Goal: Information Seeking & Learning: Learn about a topic

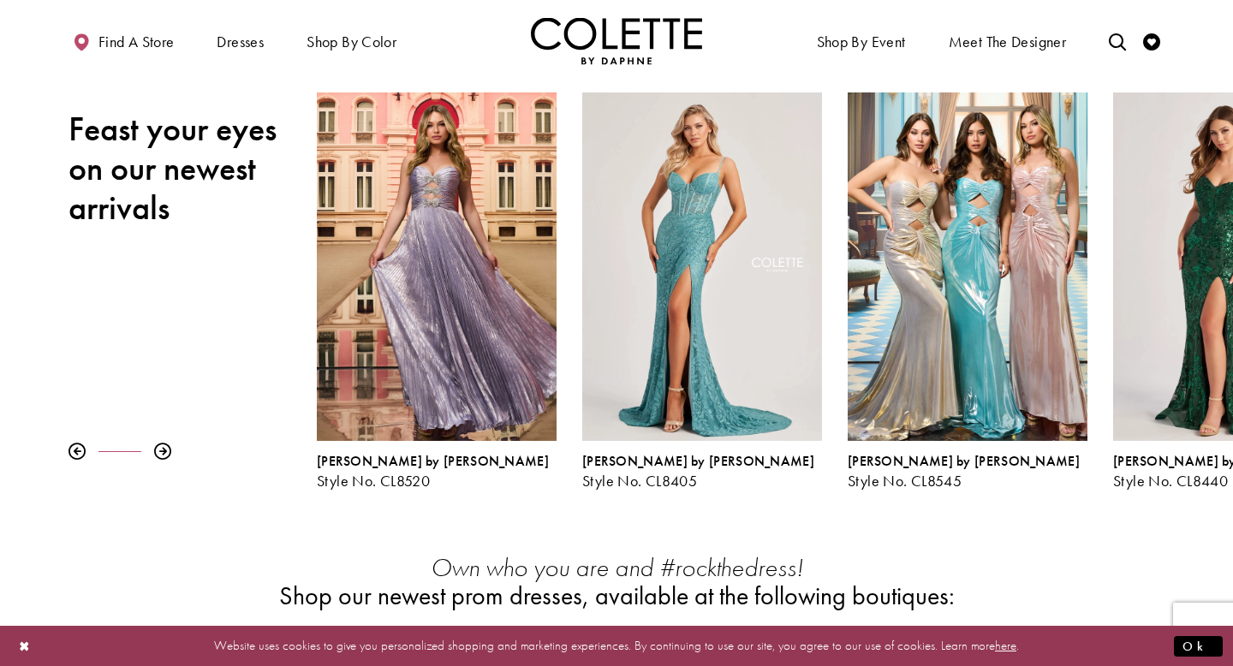
scroll to position [228, 0]
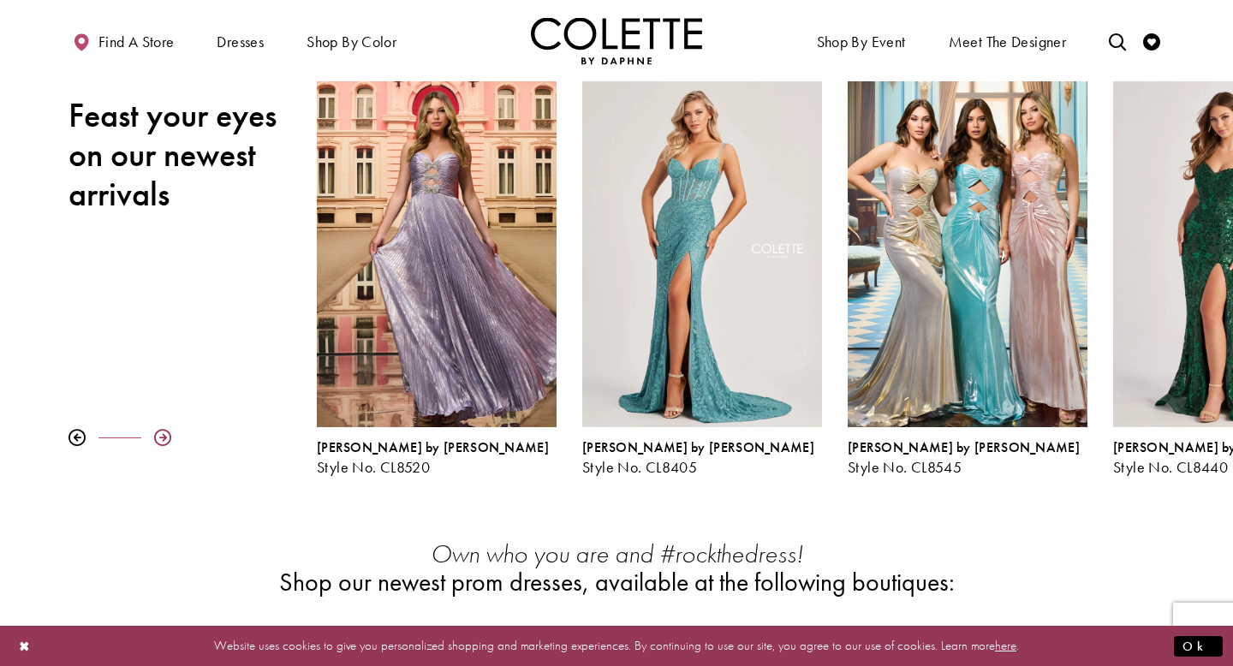
click at [165, 443] on div at bounding box center [162, 437] width 17 height 17
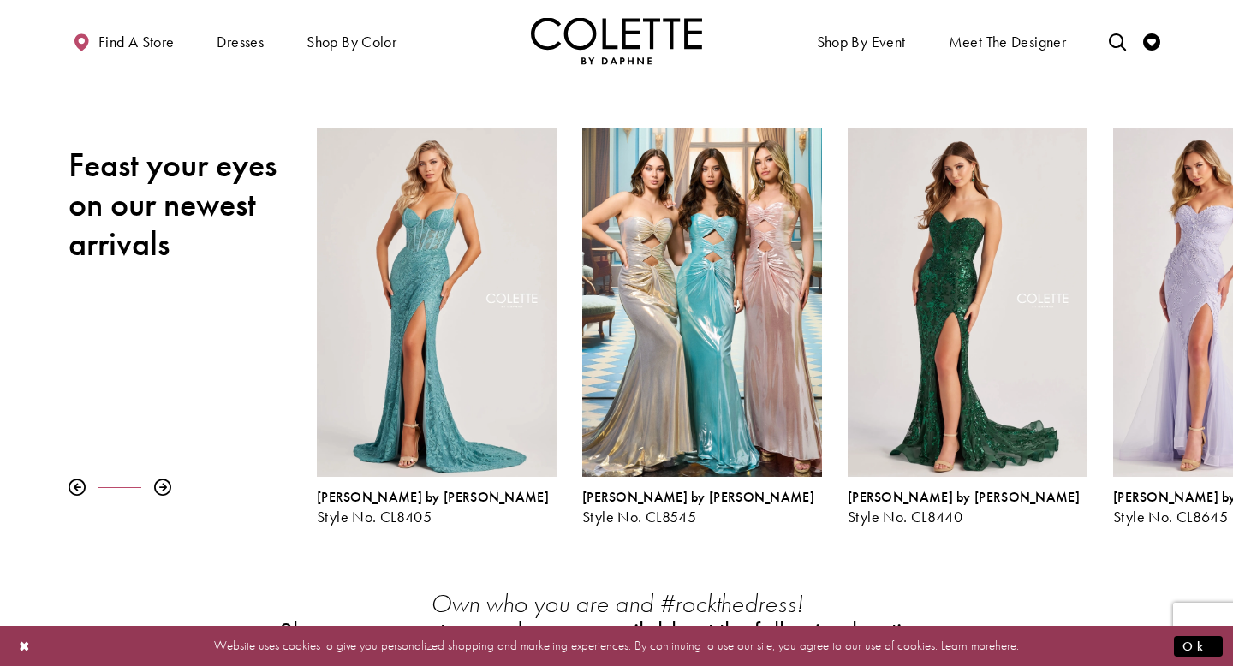
scroll to position [168, 0]
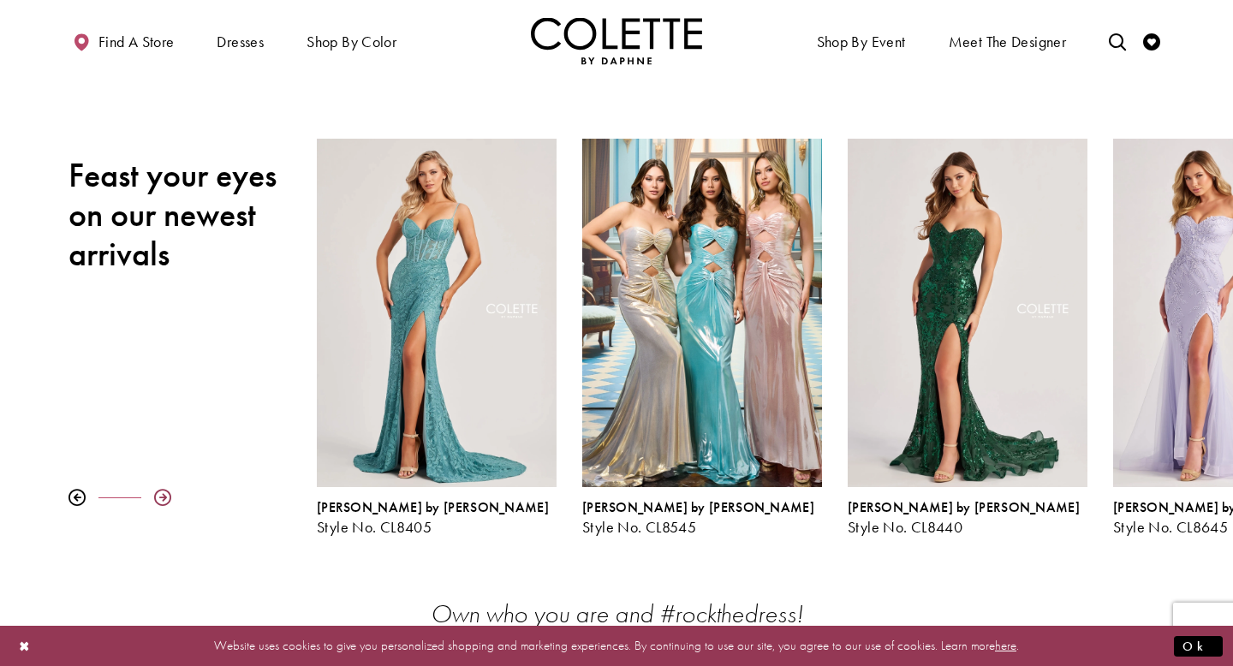
click at [164, 498] on div at bounding box center [162, 497] width 17 height 17
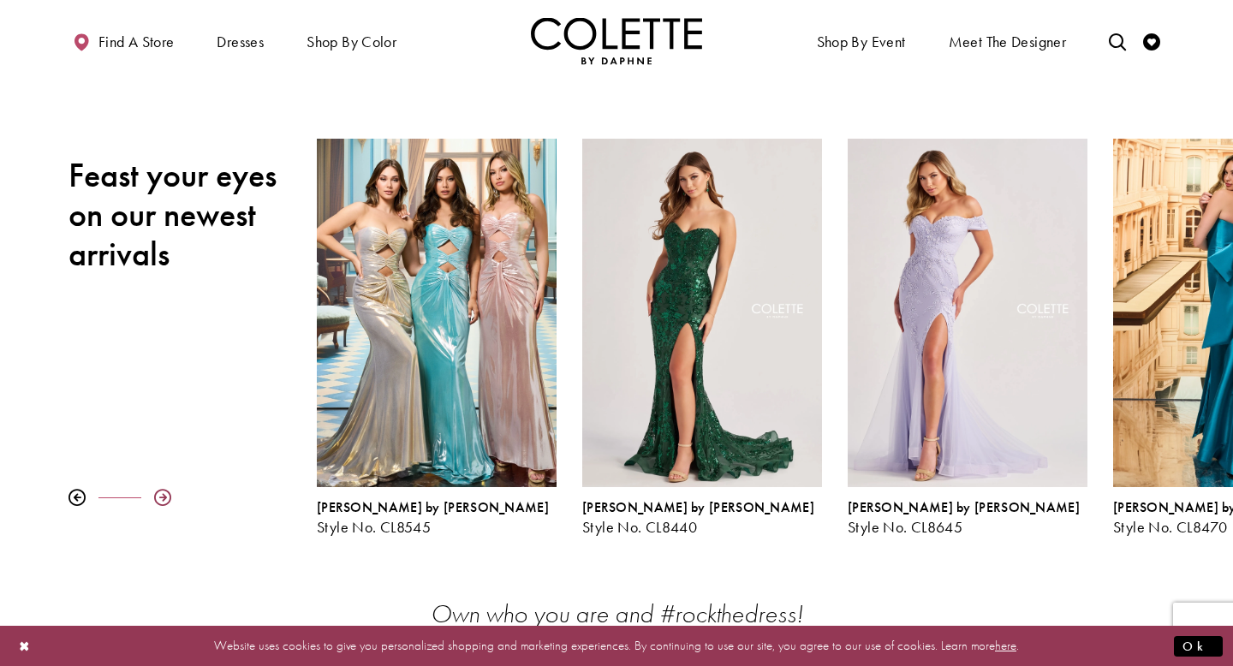
click at [164, 498] on div at bounding box center [162, 497] width 17 height 17
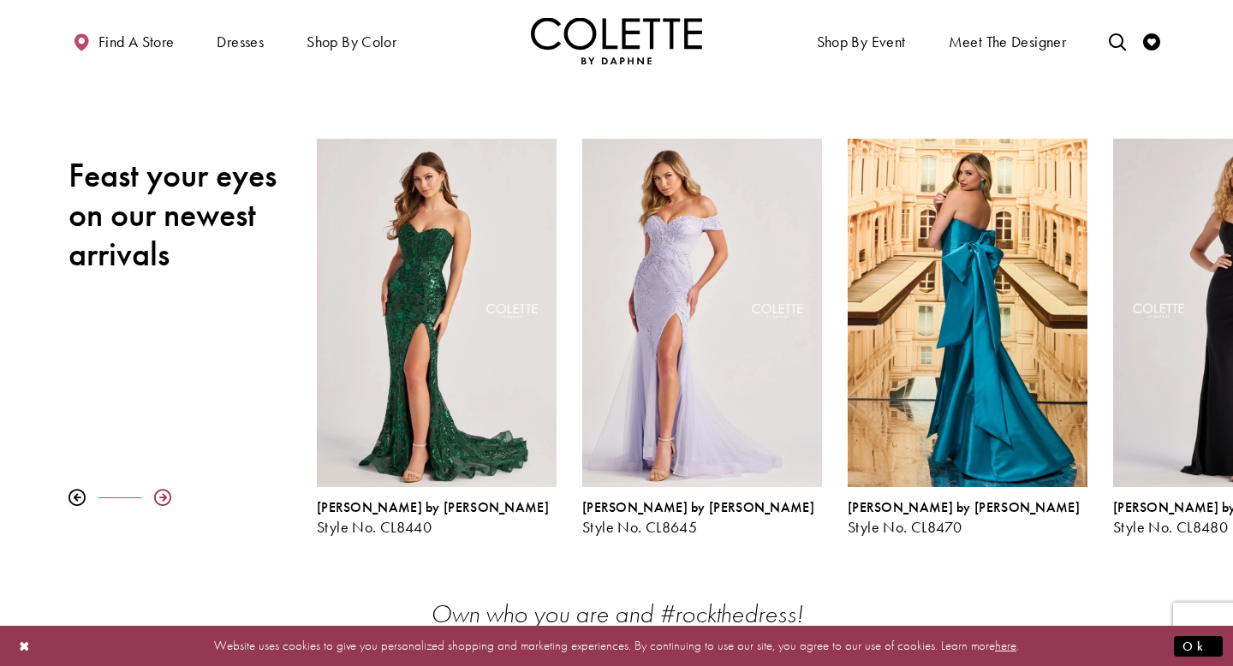
click at [164, 498] on div at bounding box center [162, 497] width 17 height 17
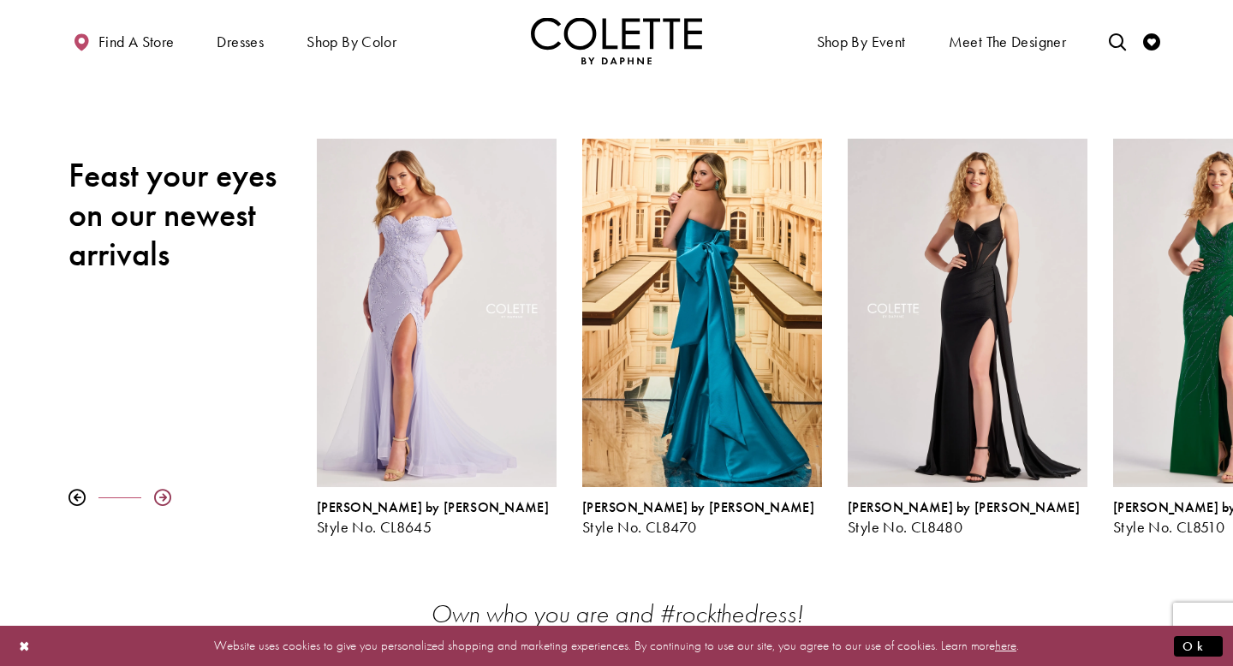
click at [164, 498] on div at bounding box center [162, 497] width 17 height 17
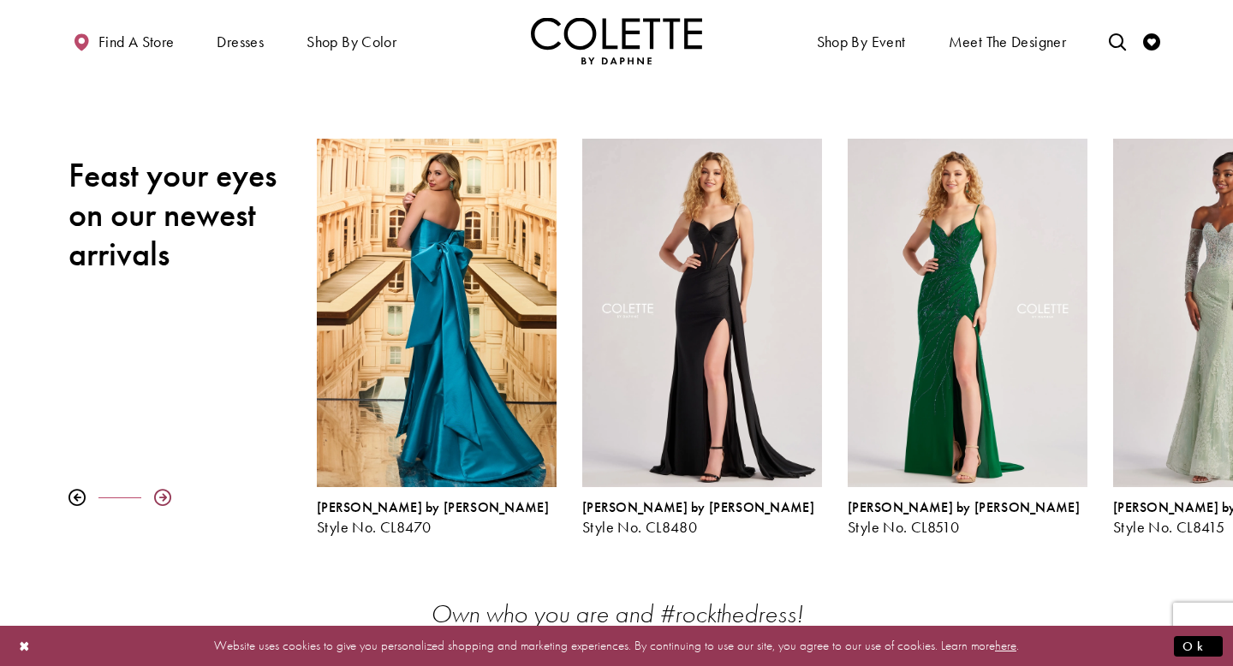
click at [164, 498] on div at bounding box center [162, 497] width 17 height 17
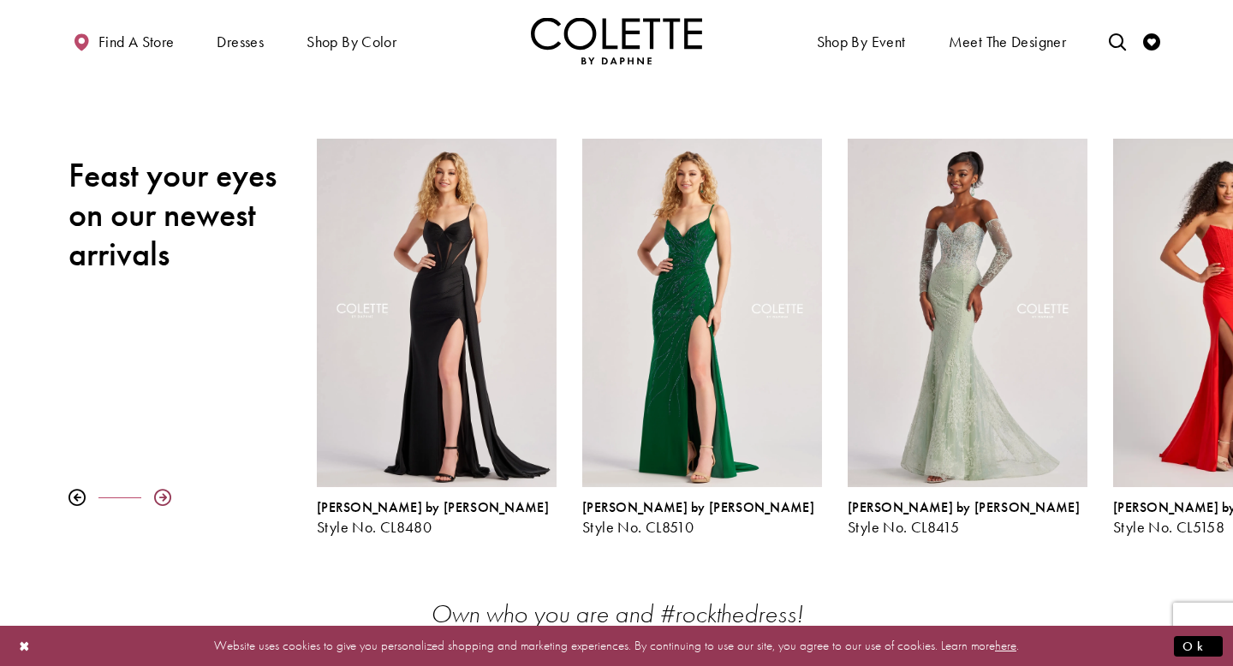
click at [164, 498] on div at bounding box center [162, 497] width 17 height 17
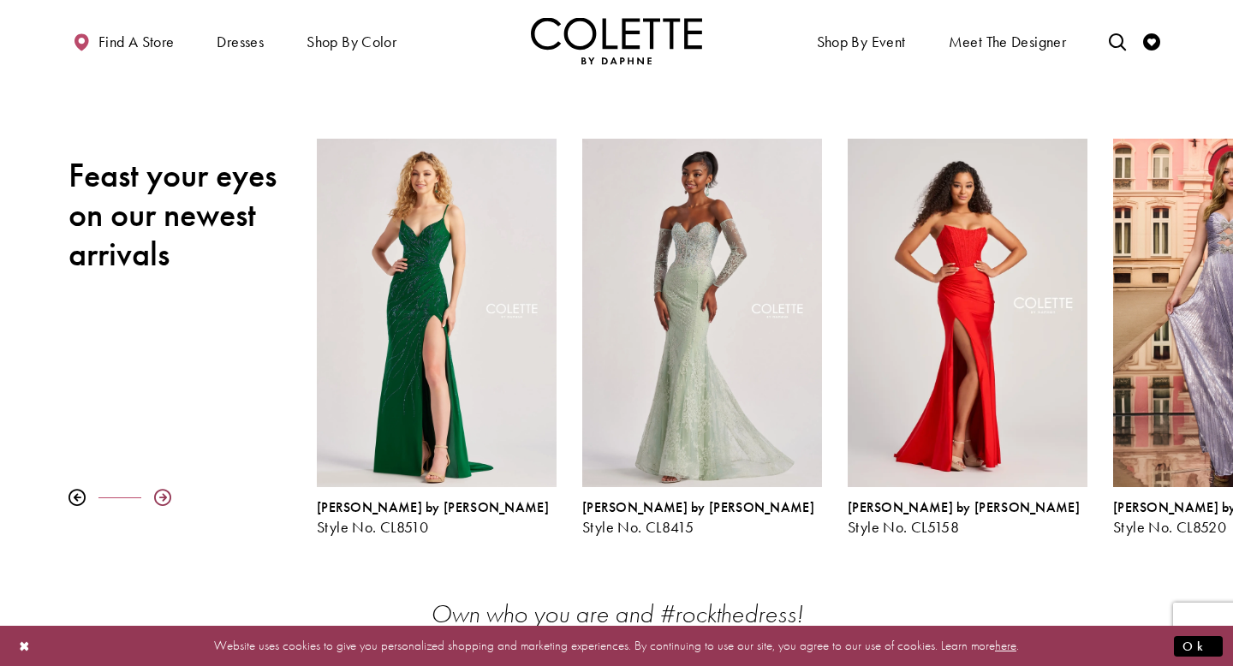
click at [164, 498] on div at bounding box center [162, 497] width 17 height 17
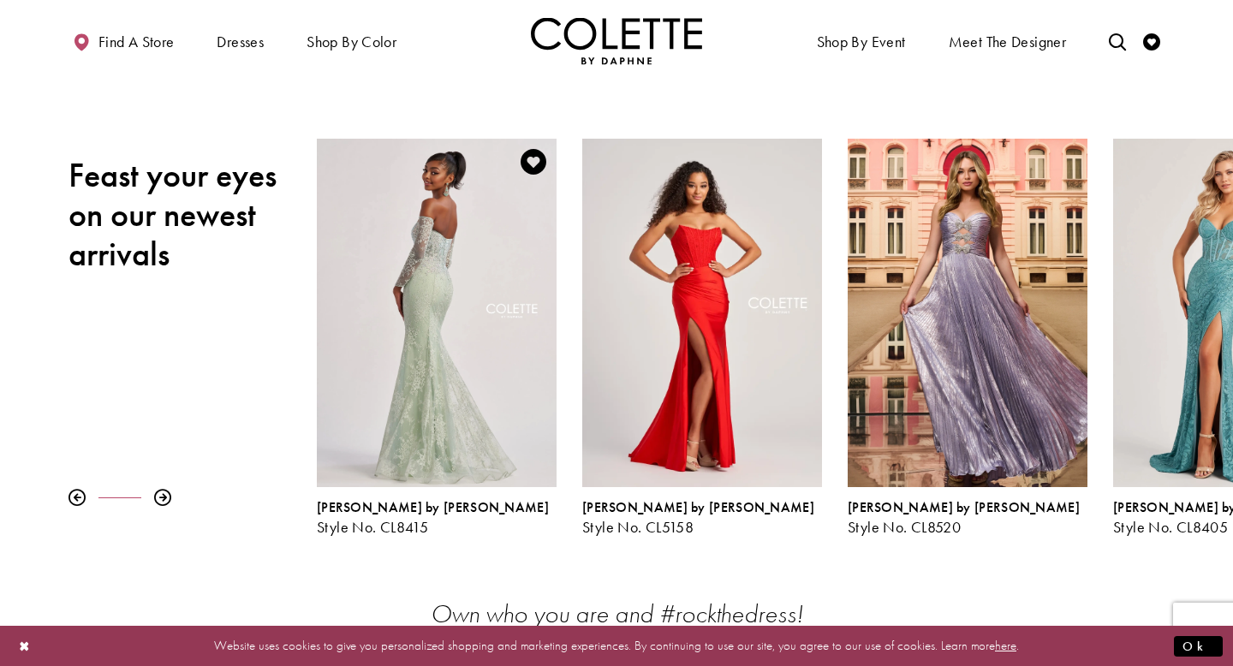
click at [415, 421] on div "Visit Colette by Daphne Style No. CL8415 Page" at bounding box center [437, 313] width 240 height 349
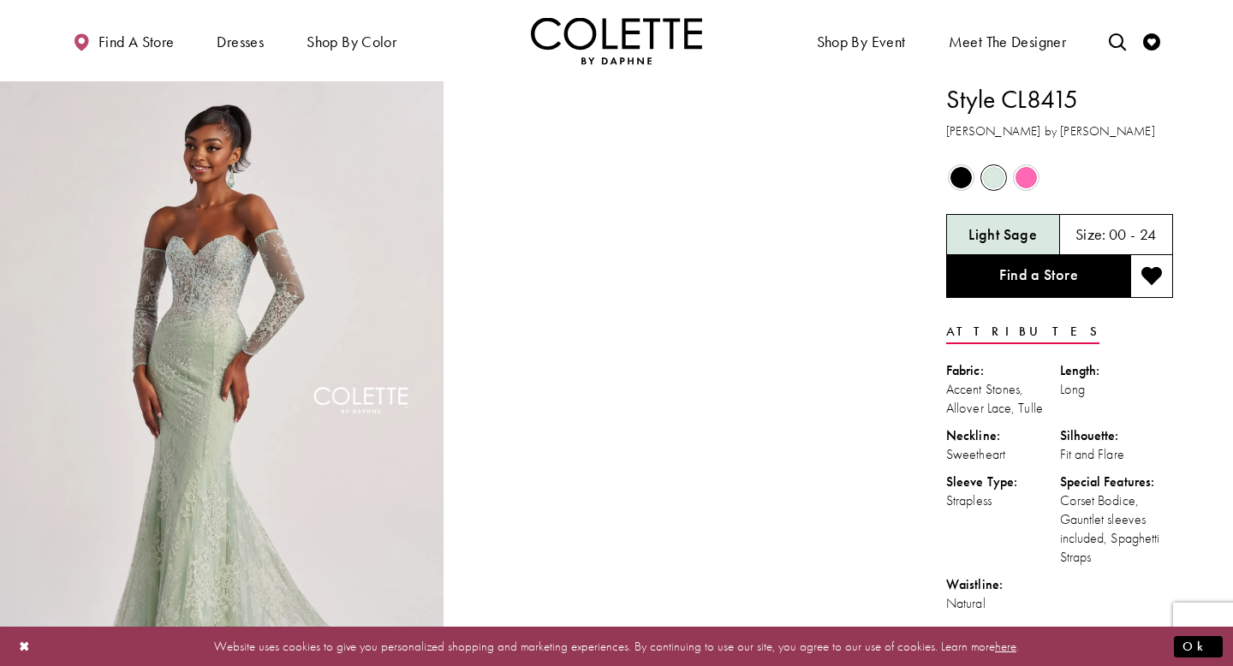
click at [1024, 173] on span "Product color controls state depends on size chosen" at bounding box center [1026, 177] width 21 height 21
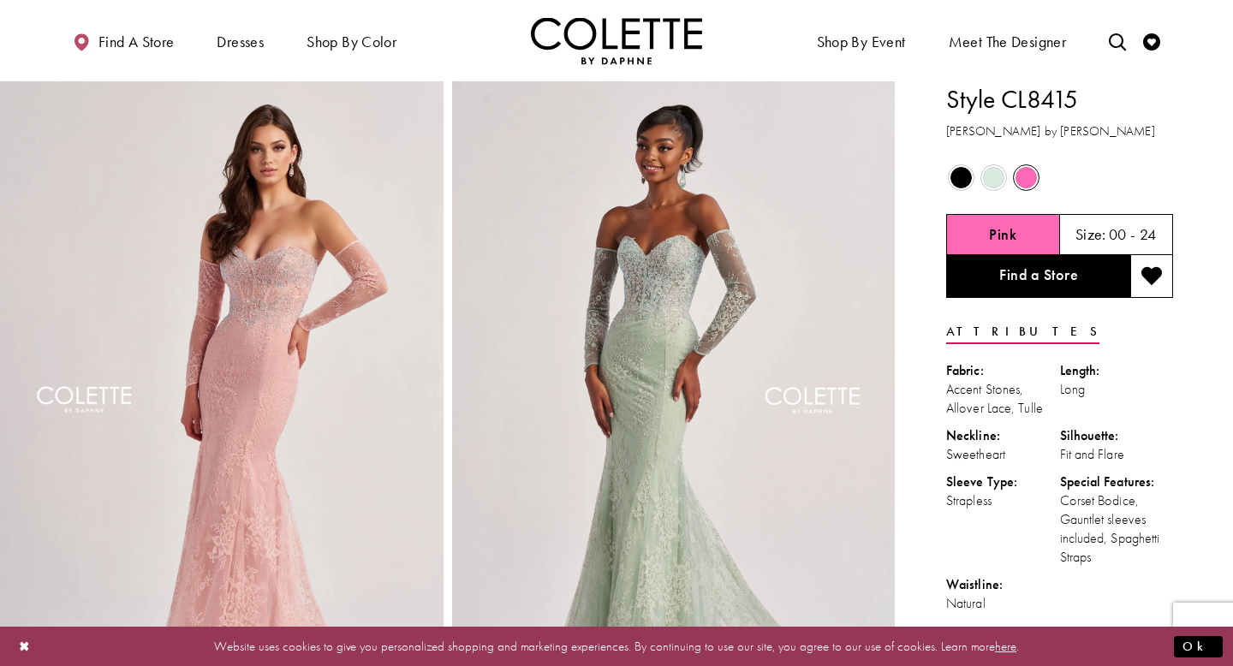
click at [963, 177] on span "Product color controls state depends on size chosen" at bounding box center [961, 177] width 21 height 21
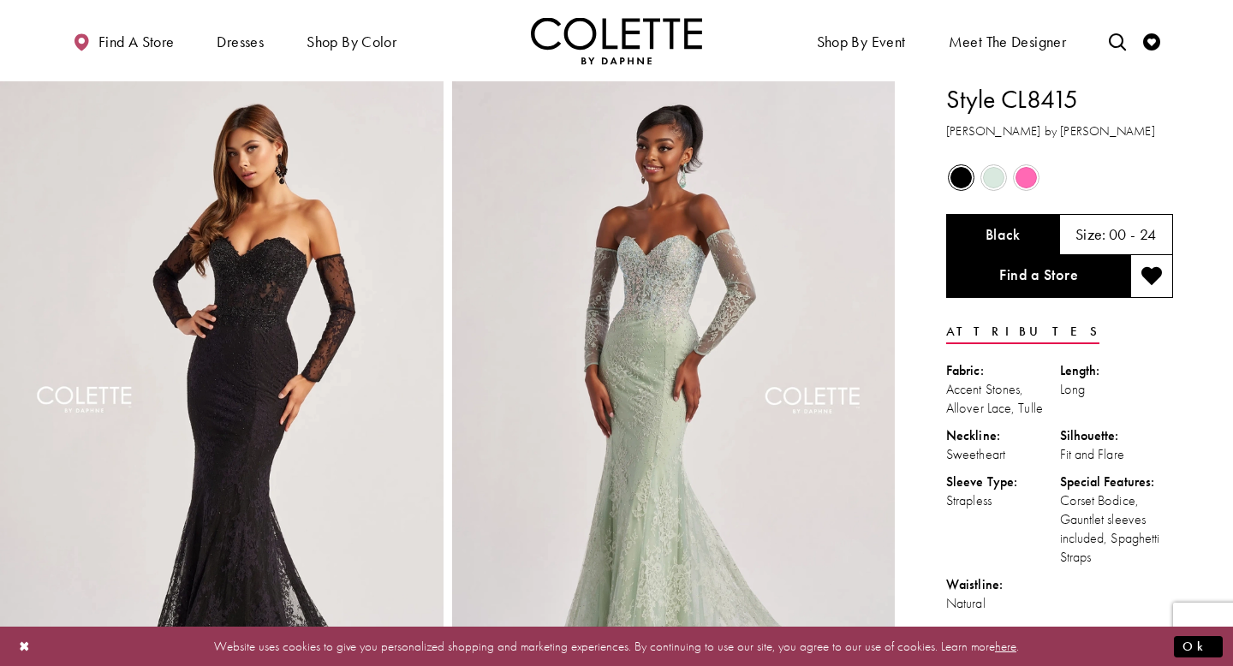
click at [1000, 182] on span "Product color controls state depends on size chosen" at bounding box center [993, 177] width 21 height 21
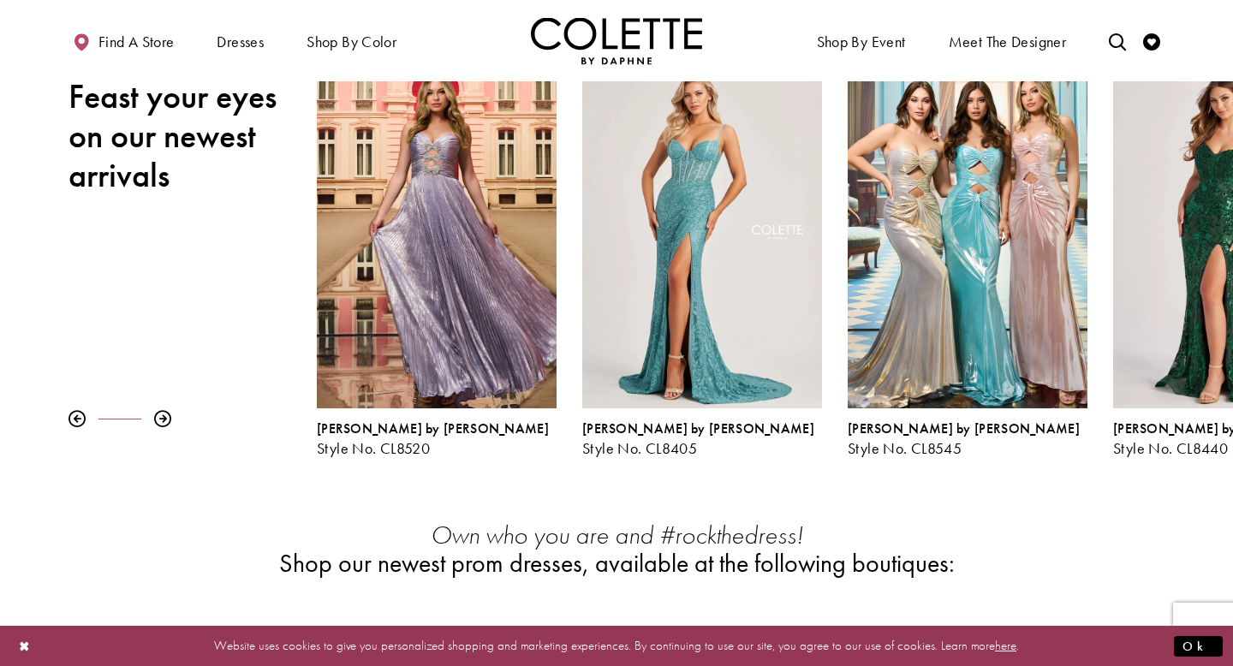
scroll to position [247, 0]
click at [163, 421] on div at bounding box center [162, 418] width 17 height 17
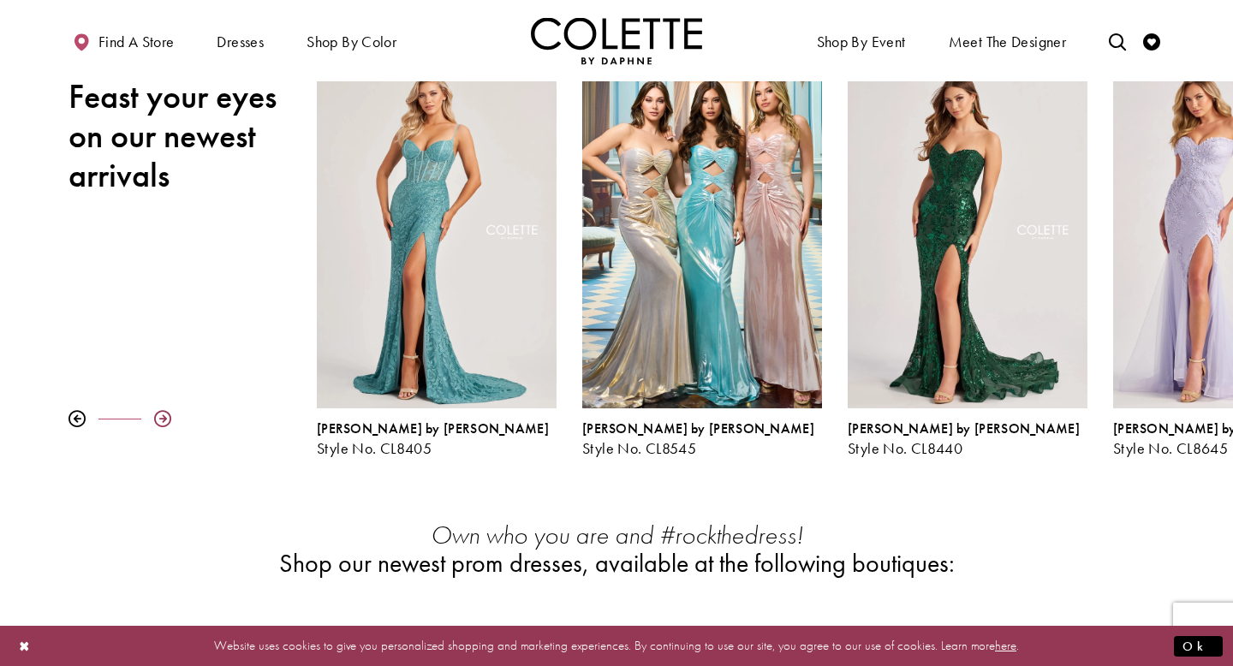
click at [163, 421] on div at bounding box center [162, 418] width 17 height 17
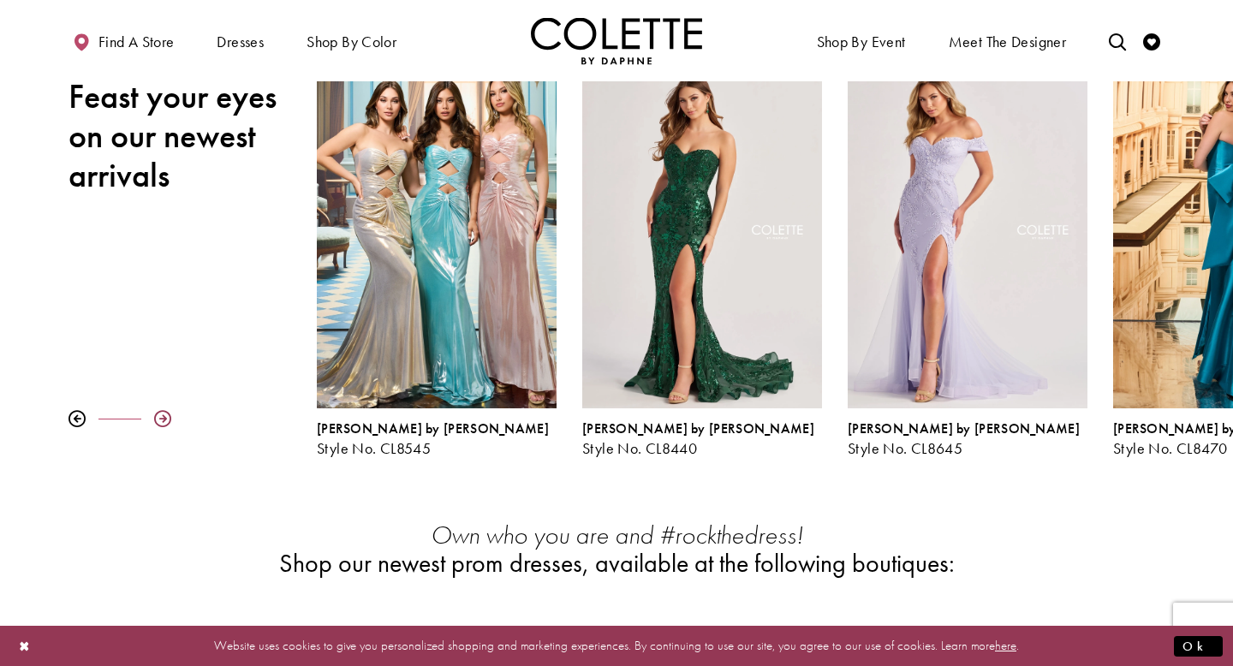
click at [163, 421] on div at bounding box center [162, 418] width 17 height 17
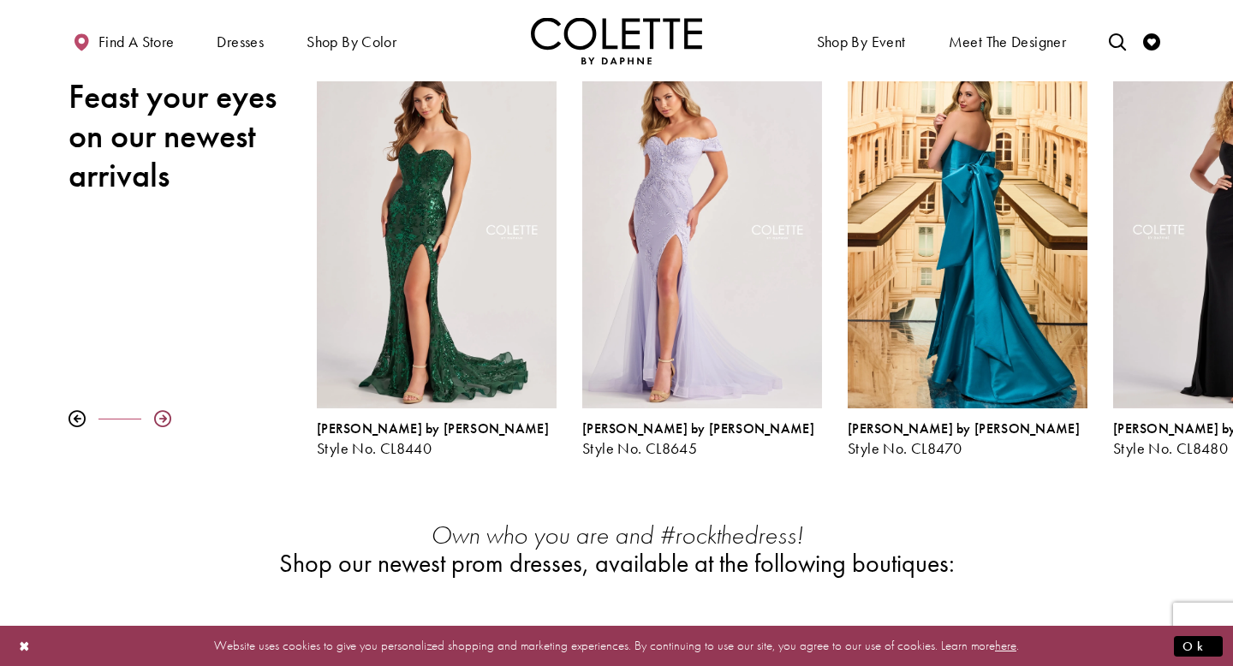
click at [163, 421] on div at bounding box center [162, 418] width 17 height 17
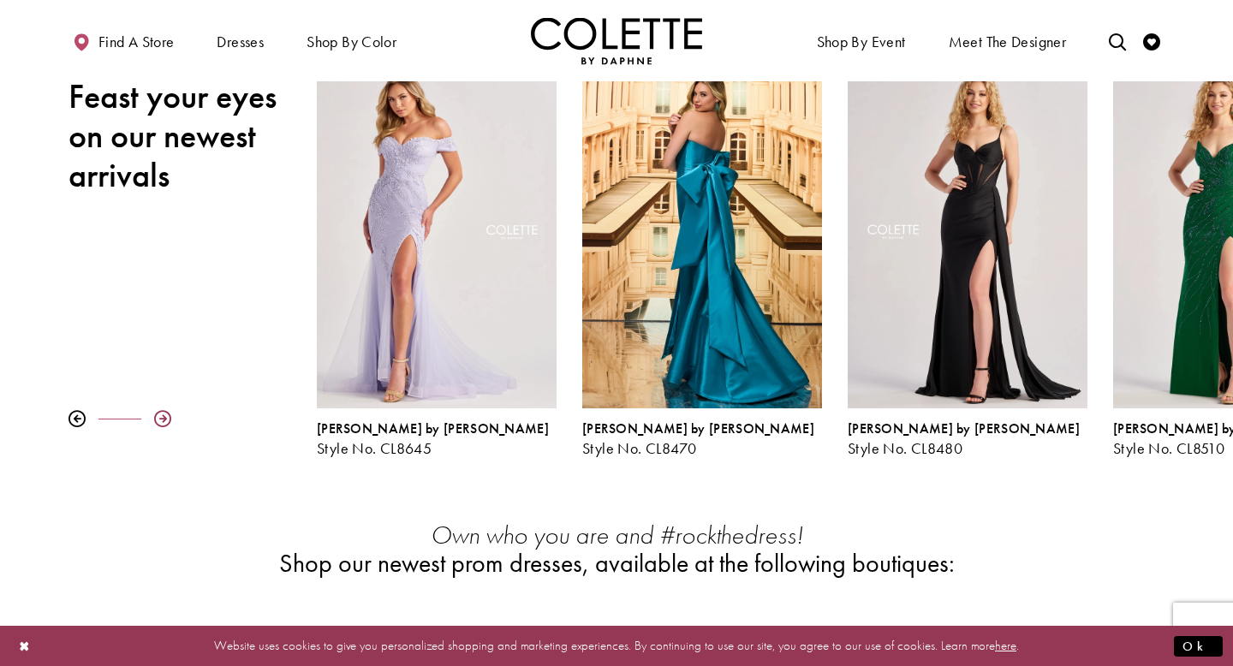
click at [163, 421] on div at bounding box center [162, 418] width 17 height 17
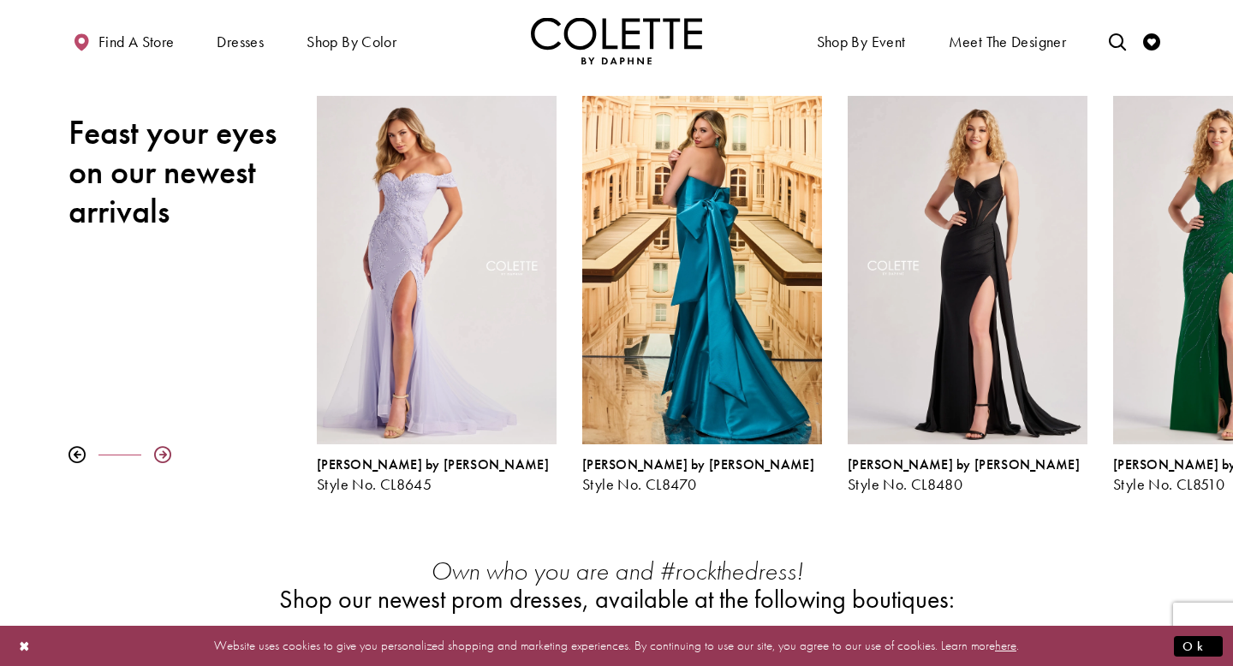
scroll to position [209, 0]
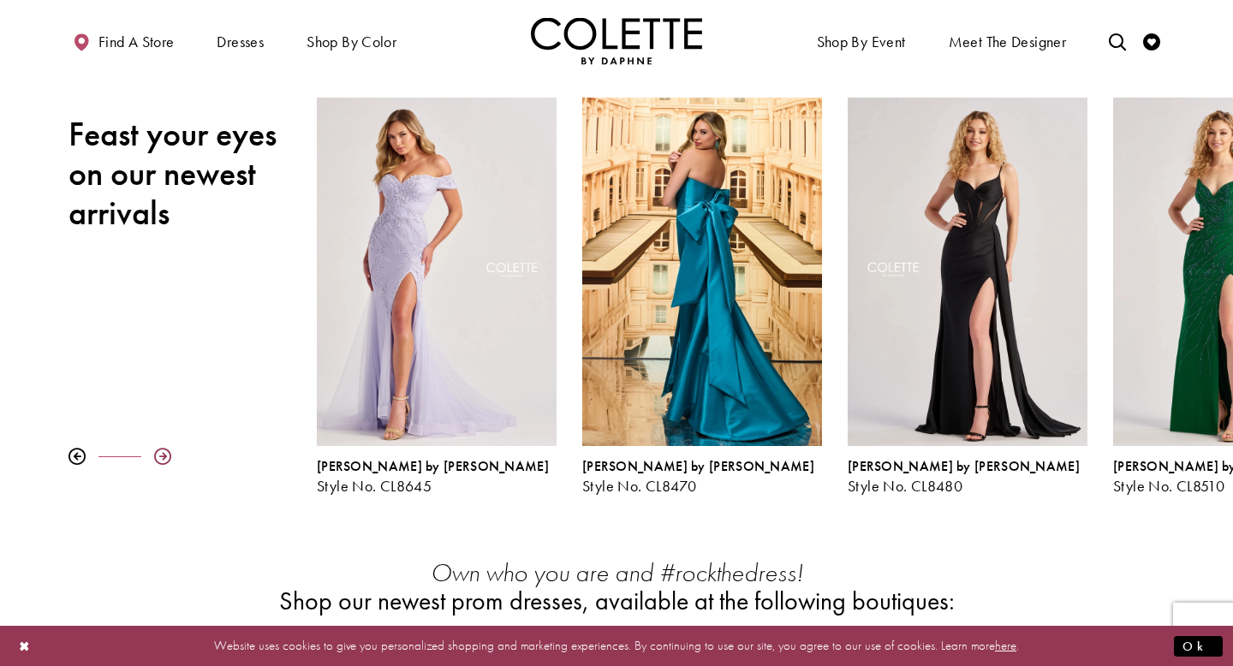
click at [164, 459] on div at bounding box center [162, 456] width 17 height 17
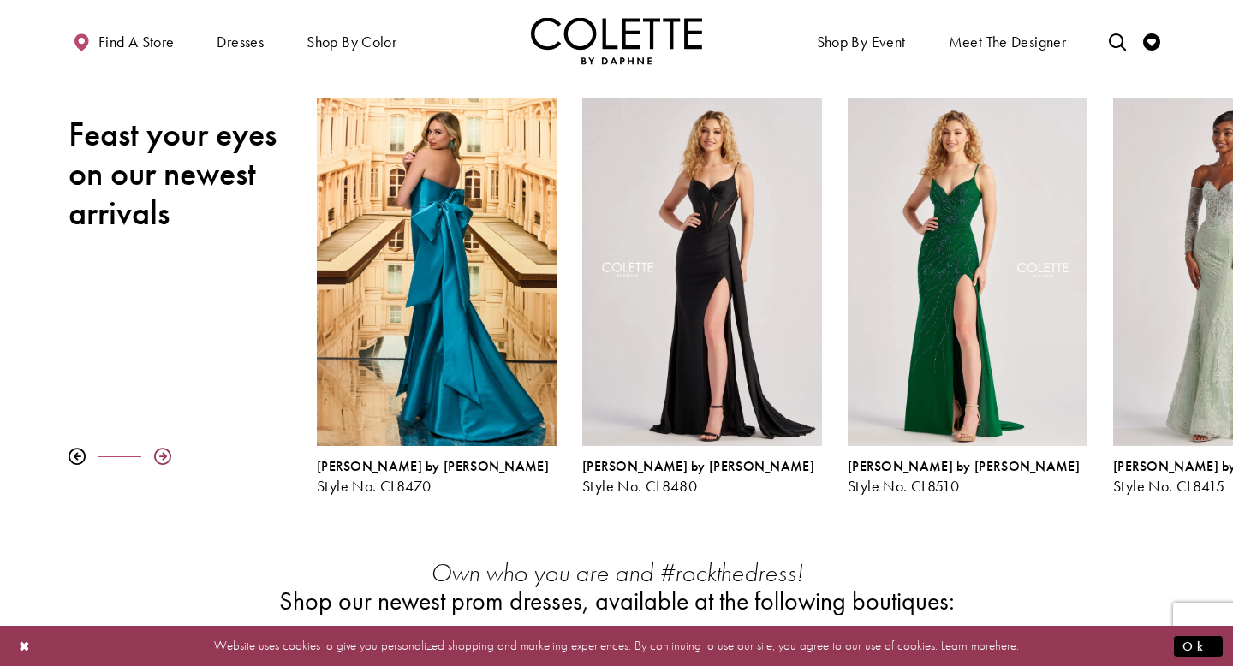
click at [164, 460] on div at bounding box center [162, 456] width 17 height 17
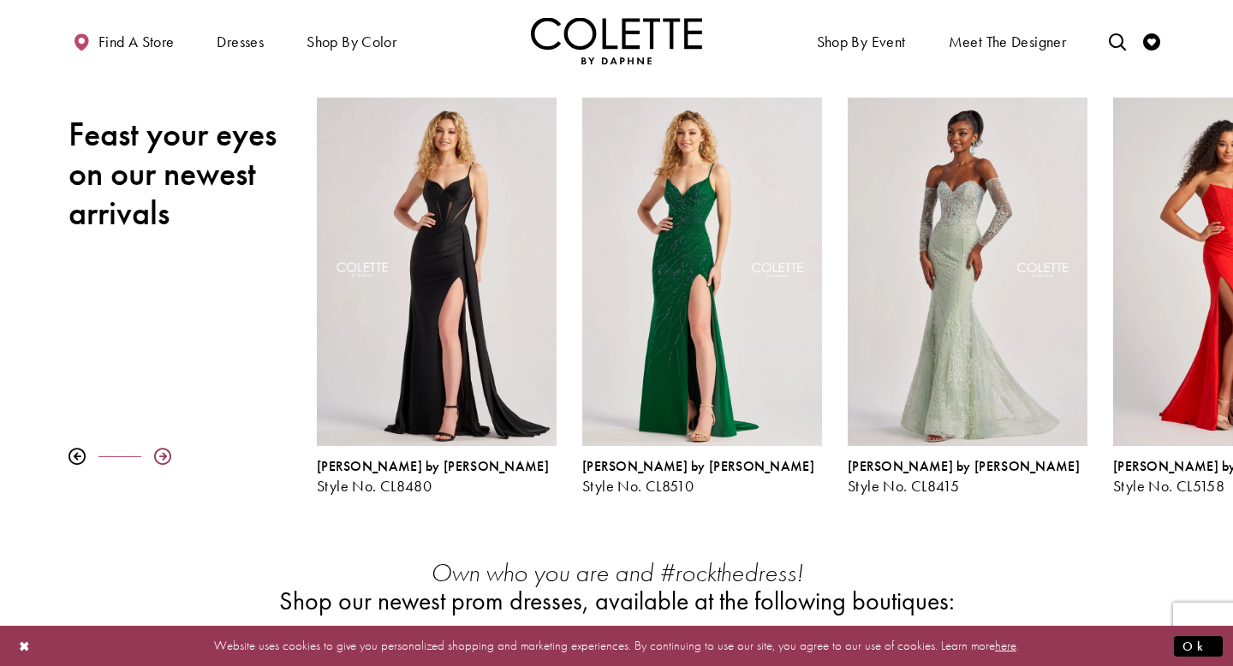
click at [164, 460] on div at bounding box center [162, 456] width 17 height 17
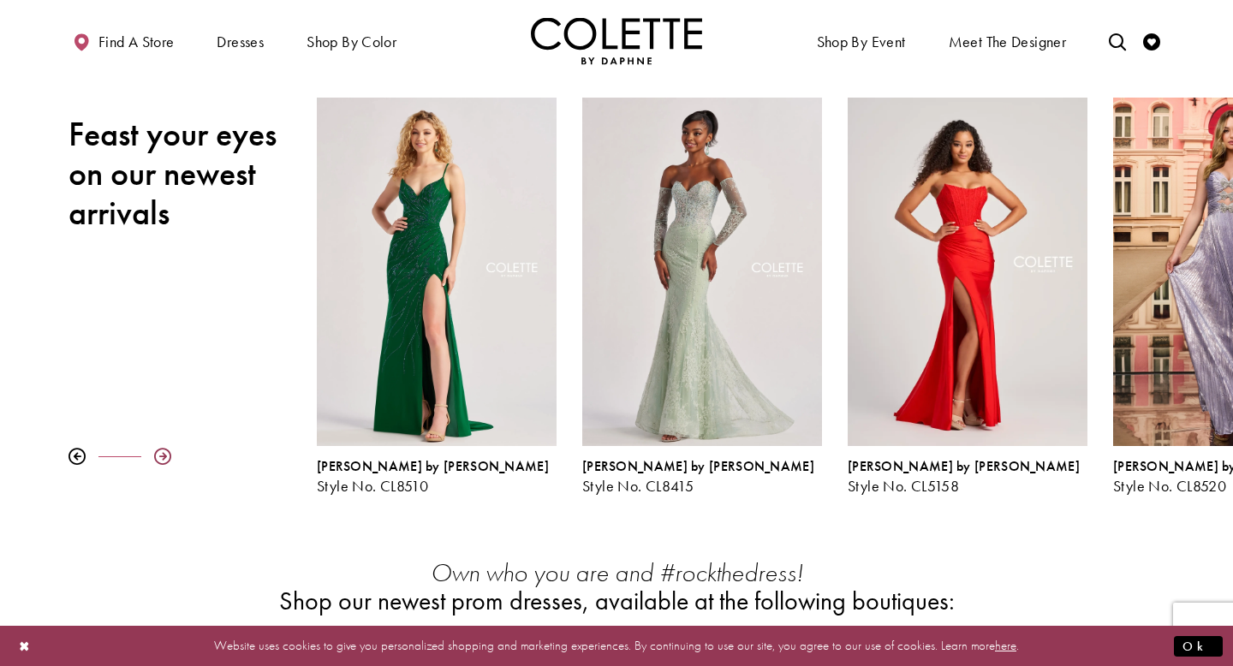
click at [164, 461] on div at bounding box center [162, 456] width 17 height 17
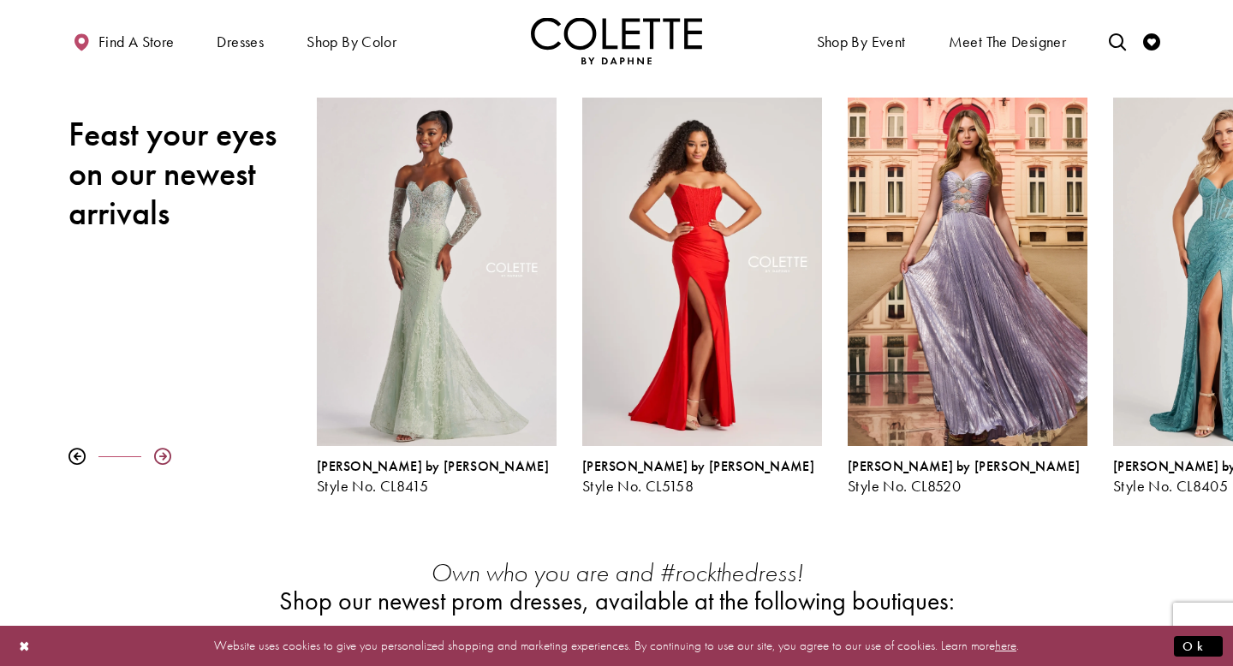
click at [164, 461] on div at bounding box center [162, 456] width 17 height 17
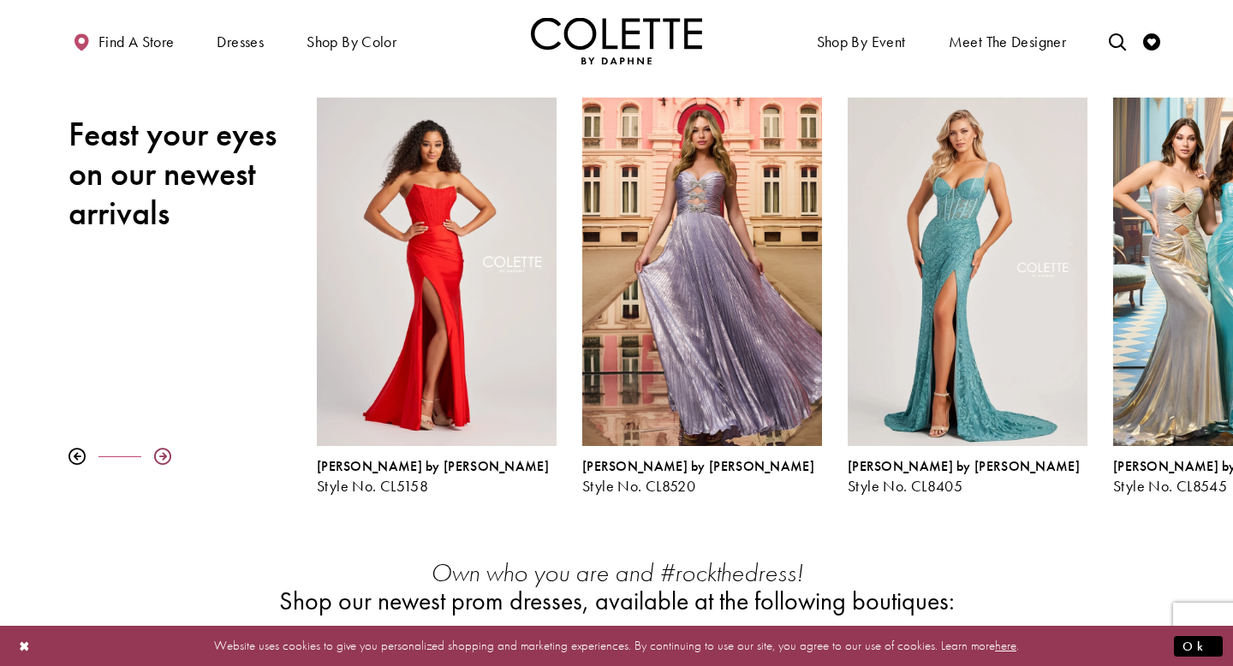
click at [163, 461] on div at bounding box center [162, 456] width 17 height 17
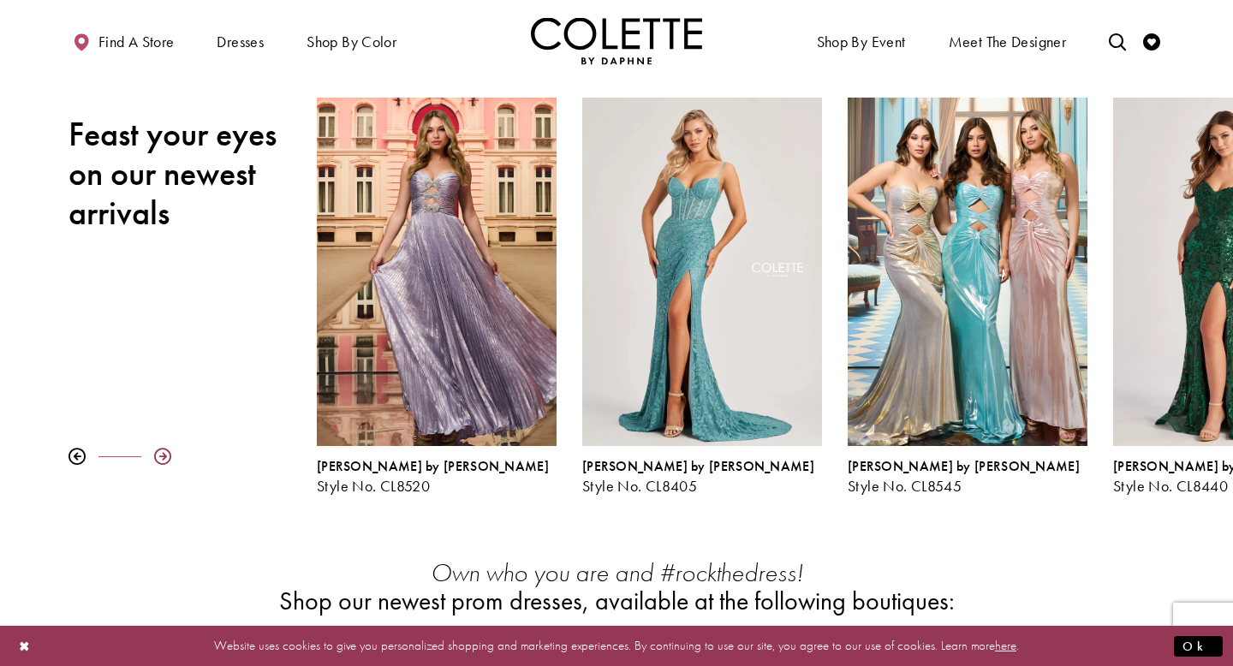
click at [162, 461] on div at bounding box center [162, 456] width 17 height 17
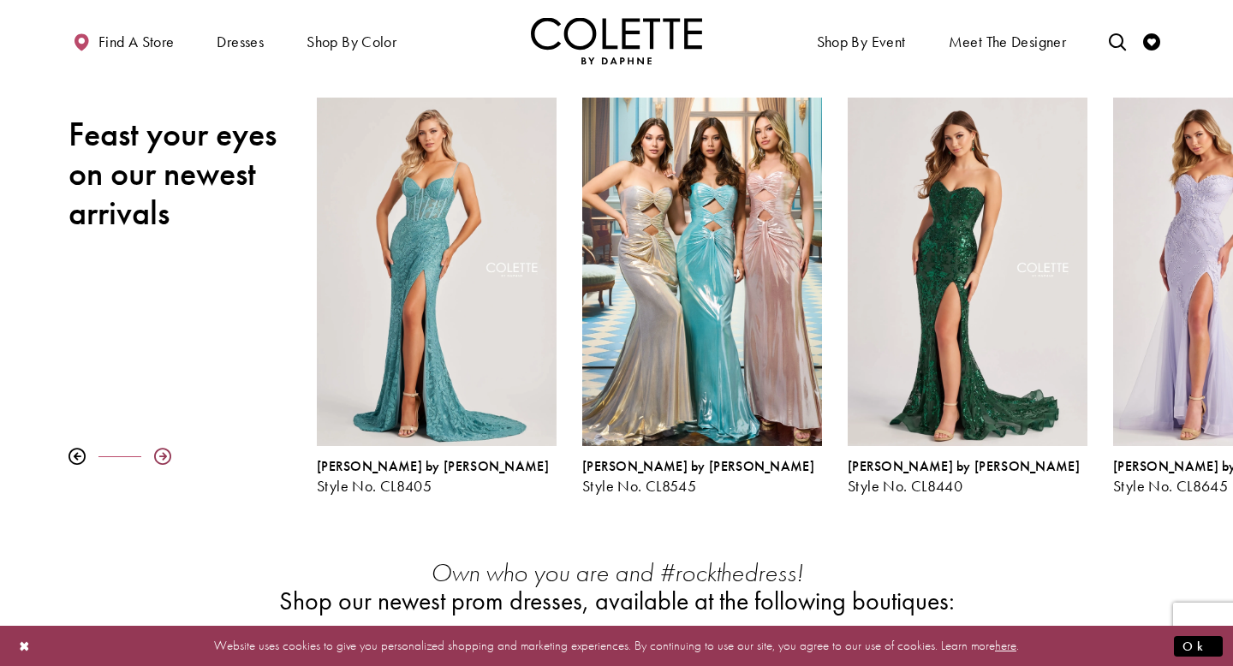
click at [162, 461] on div at bounding box center [162, 456] width 17 height 17
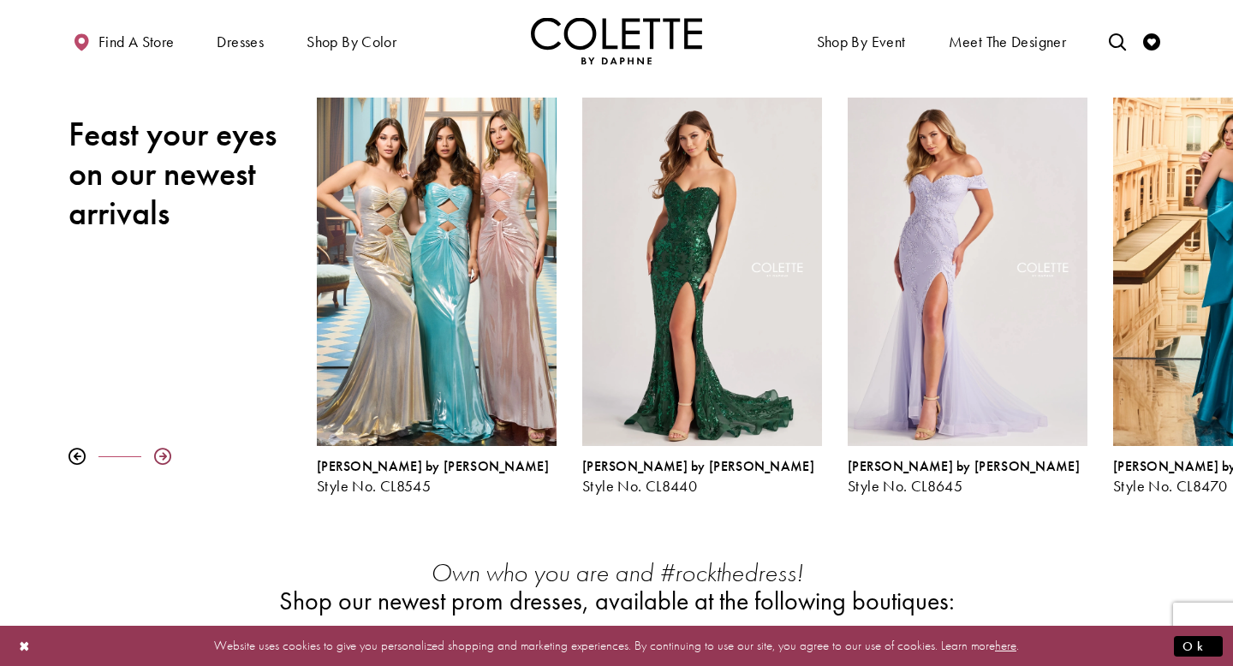
click at [162, 461] on div at bounding box center [162, 456] width 17 height 17
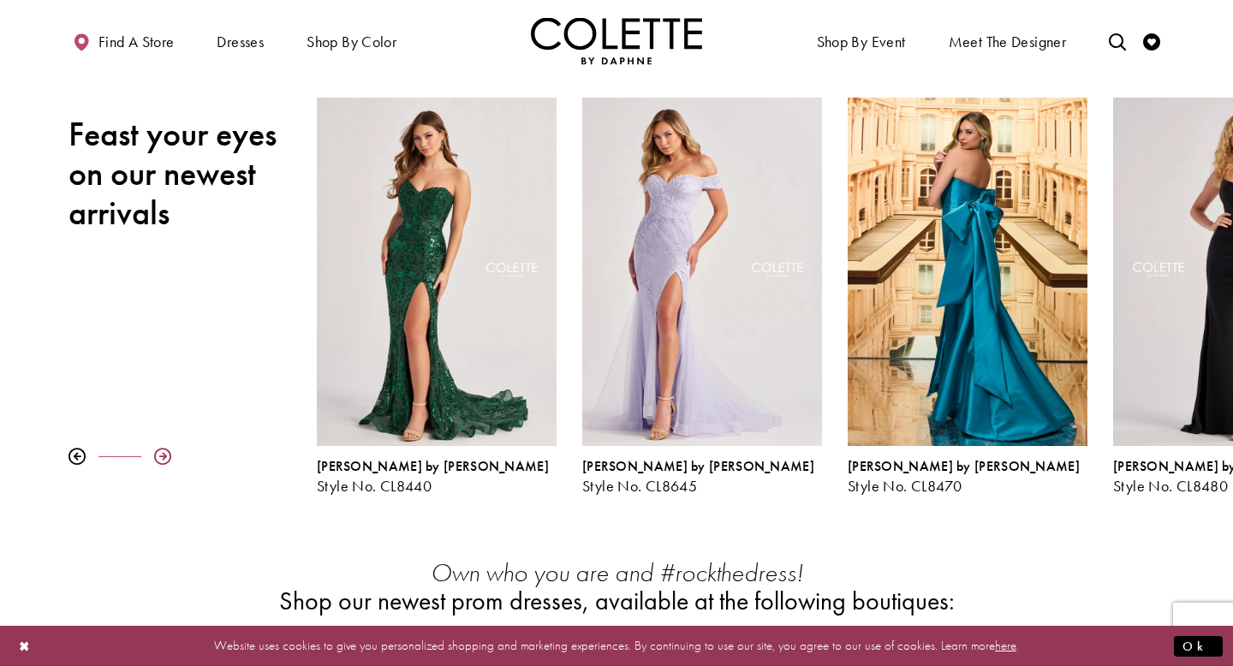
click at [162, 463] on div at bounding box center [162, 456] width 17 height 17
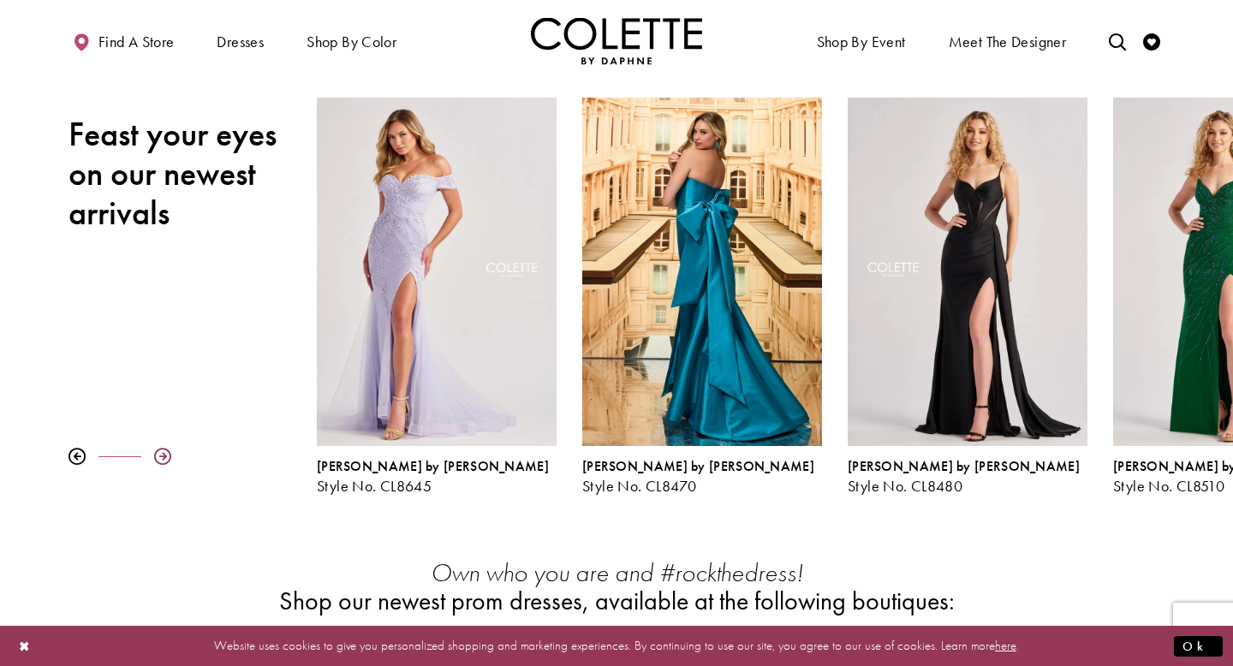
click at [163, 463] on div at bounding box center [162, 456] width 17 height 17
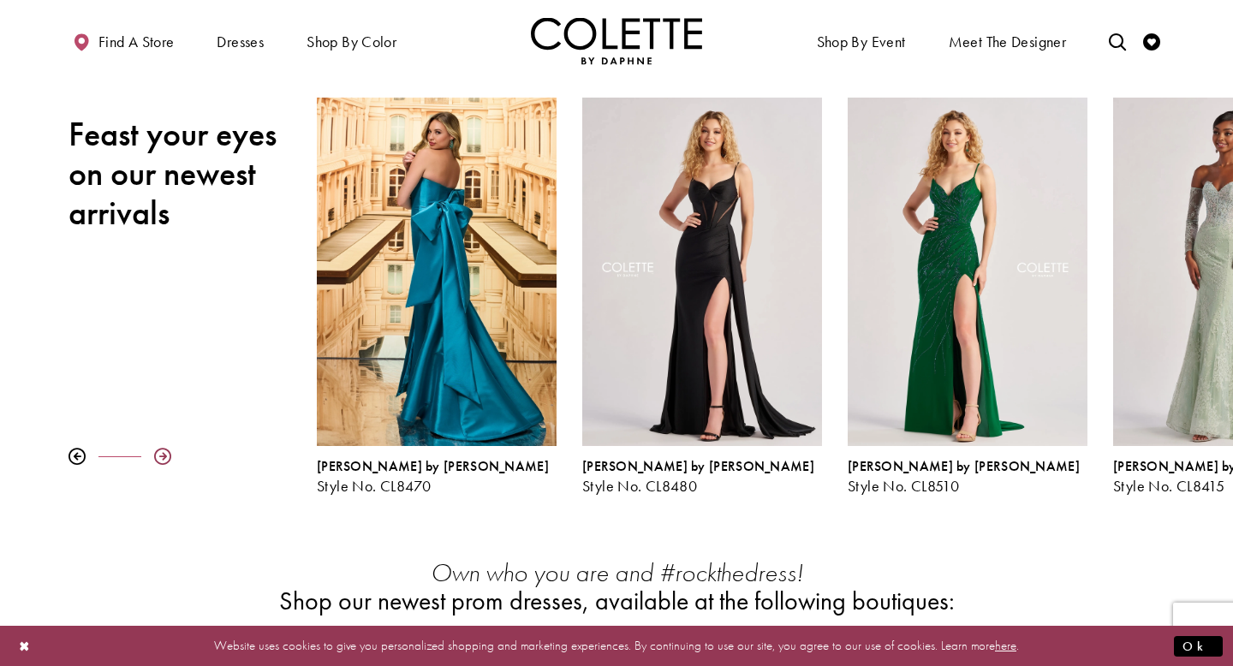
click at [159, 461] on div at bounding box center [162, 456] width 17 height 17
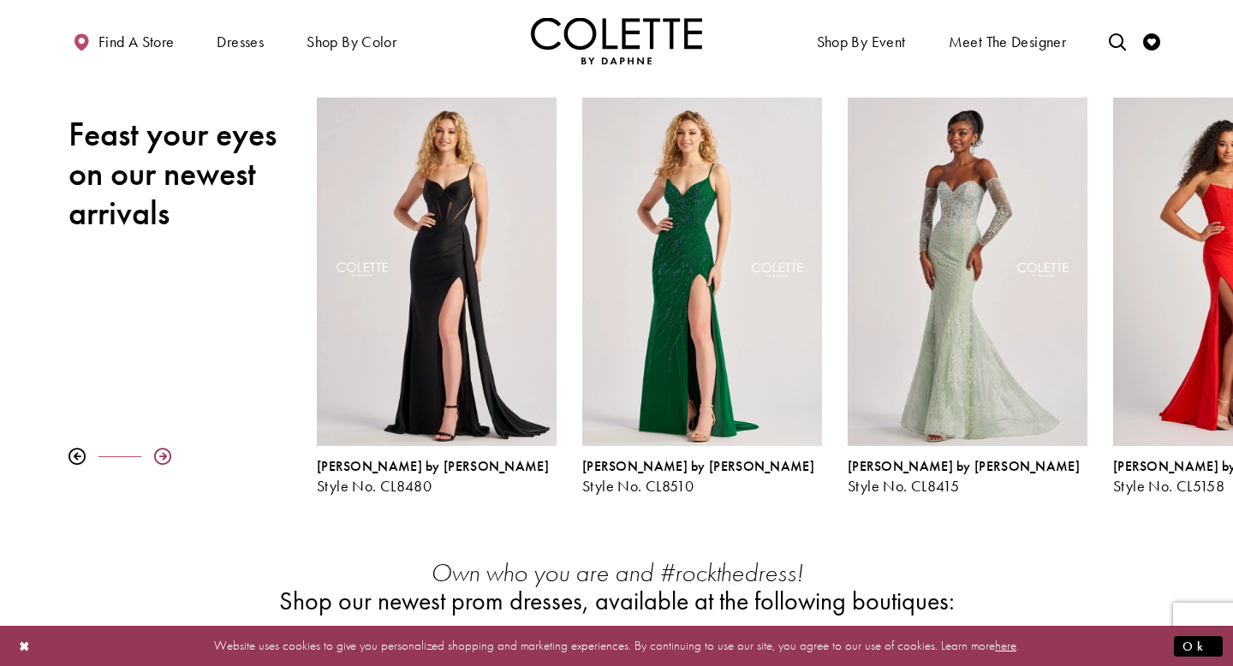
click at [159, 462] on div at bounding box center [162, 456] width 17 height 17
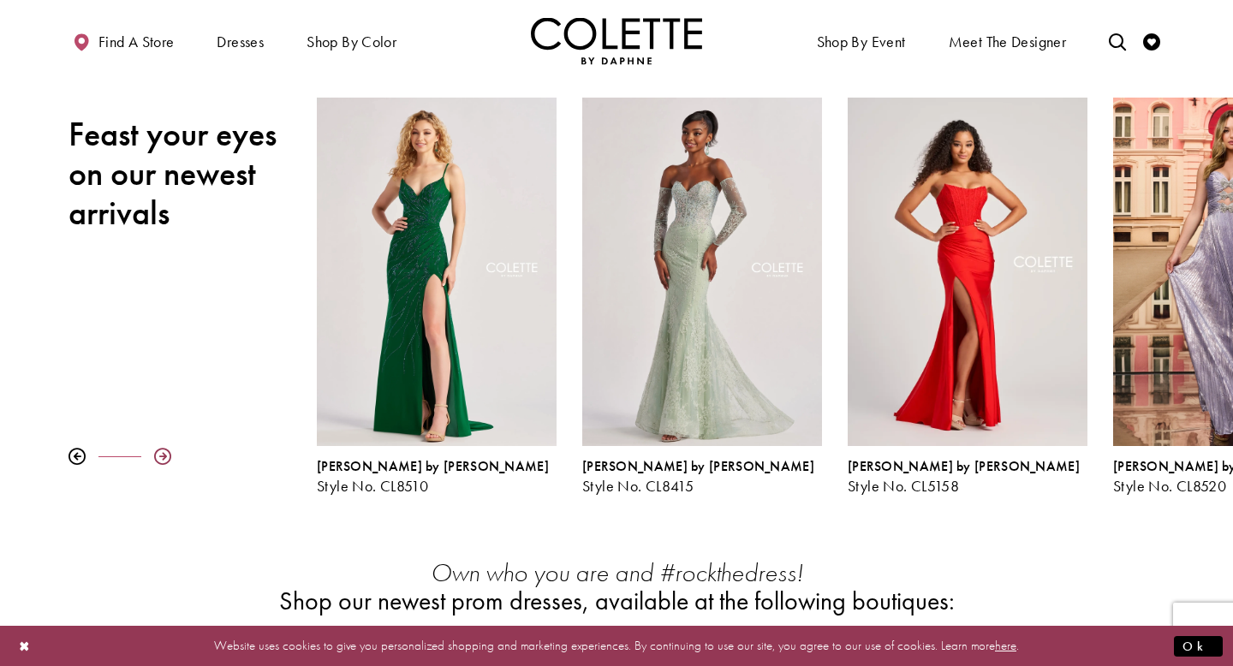
click at [159, 462] on div at bounding box center [162, 456] width 17 height 17
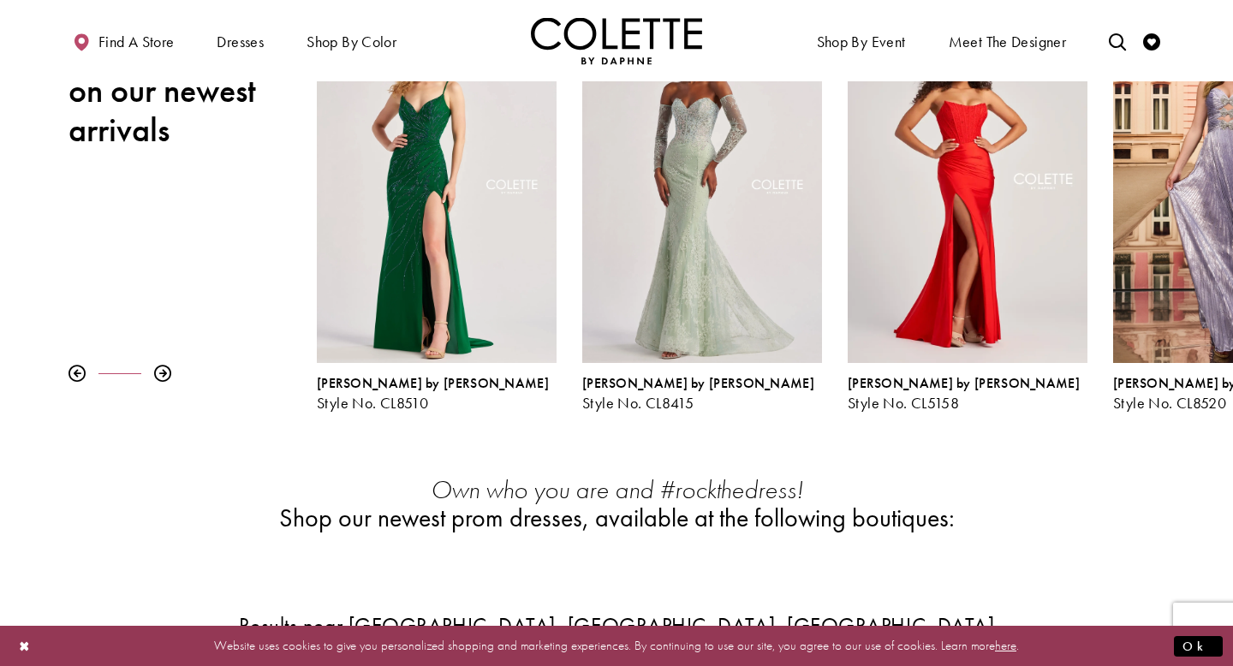
scroll to position [0, 0]
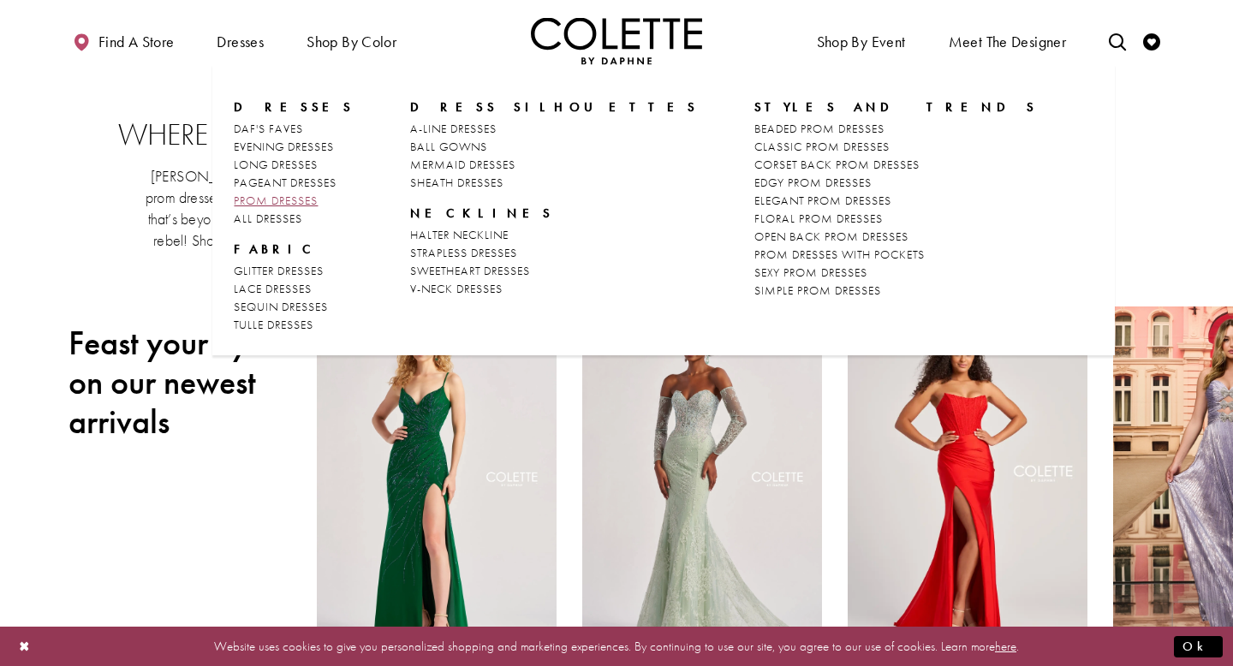
click at [288, 200] on span "PROM DRESSES" at bounding box center [276, 200] width 84 height 15
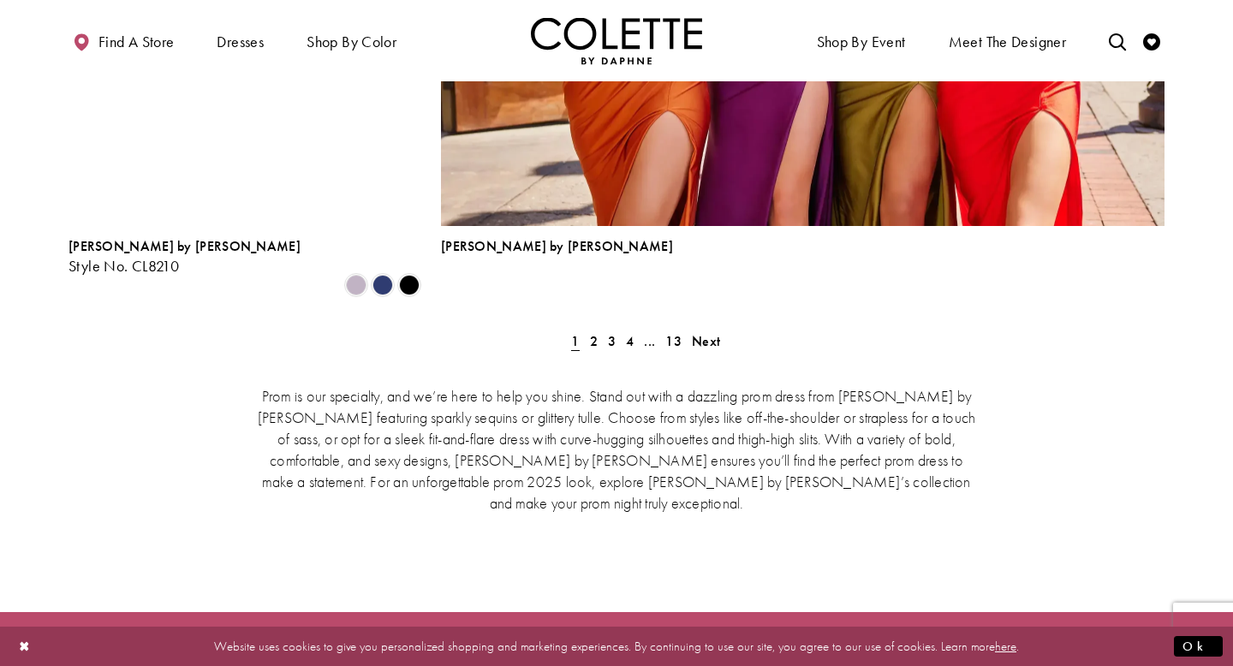
scroll to position [3703, 0]
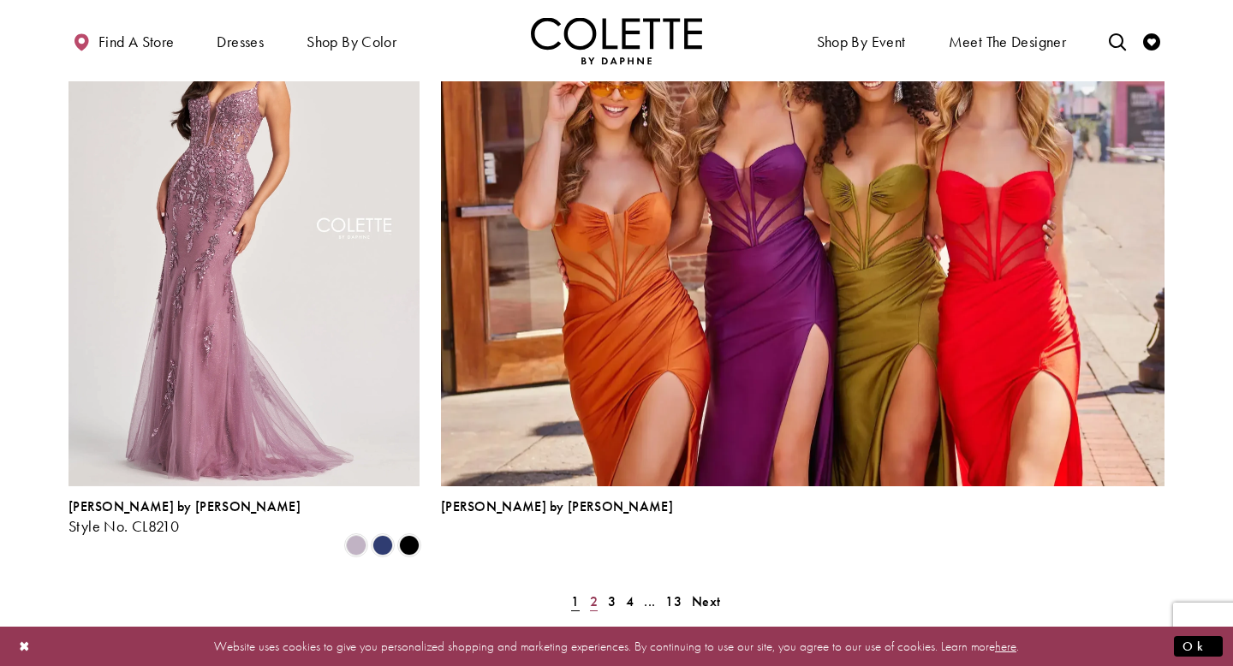
click at [592, 593] on span "2" at bounding box center [594, 602] width 8 height 18
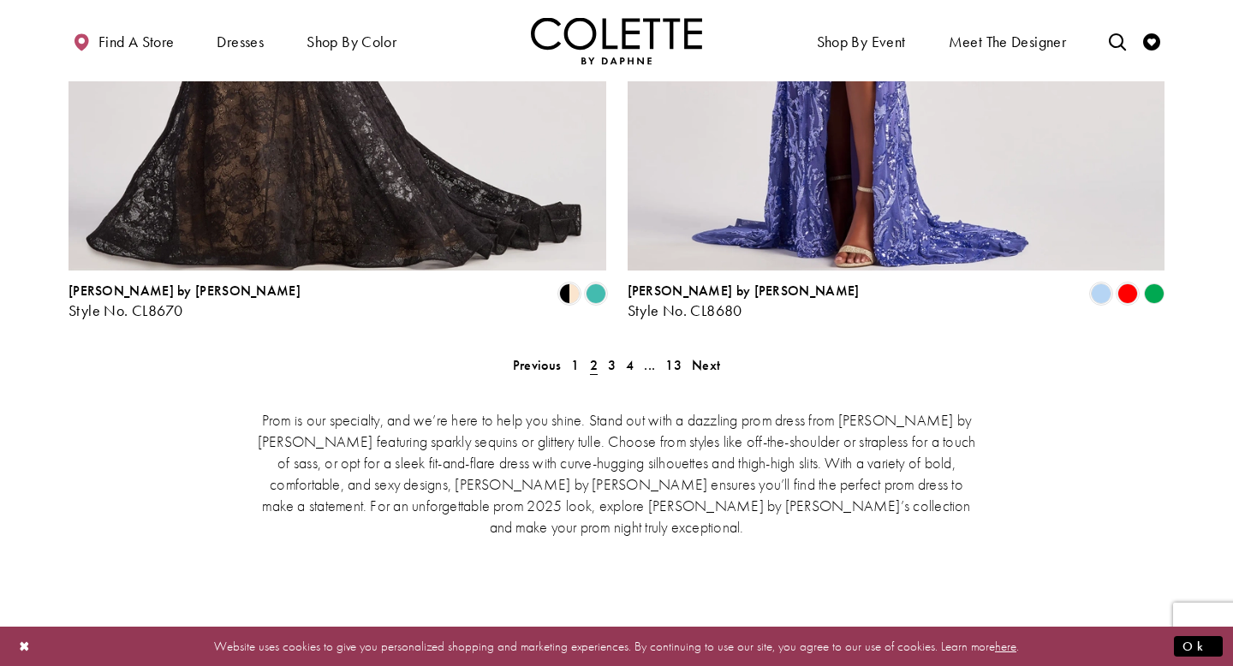
scroll to position [3506, 0]
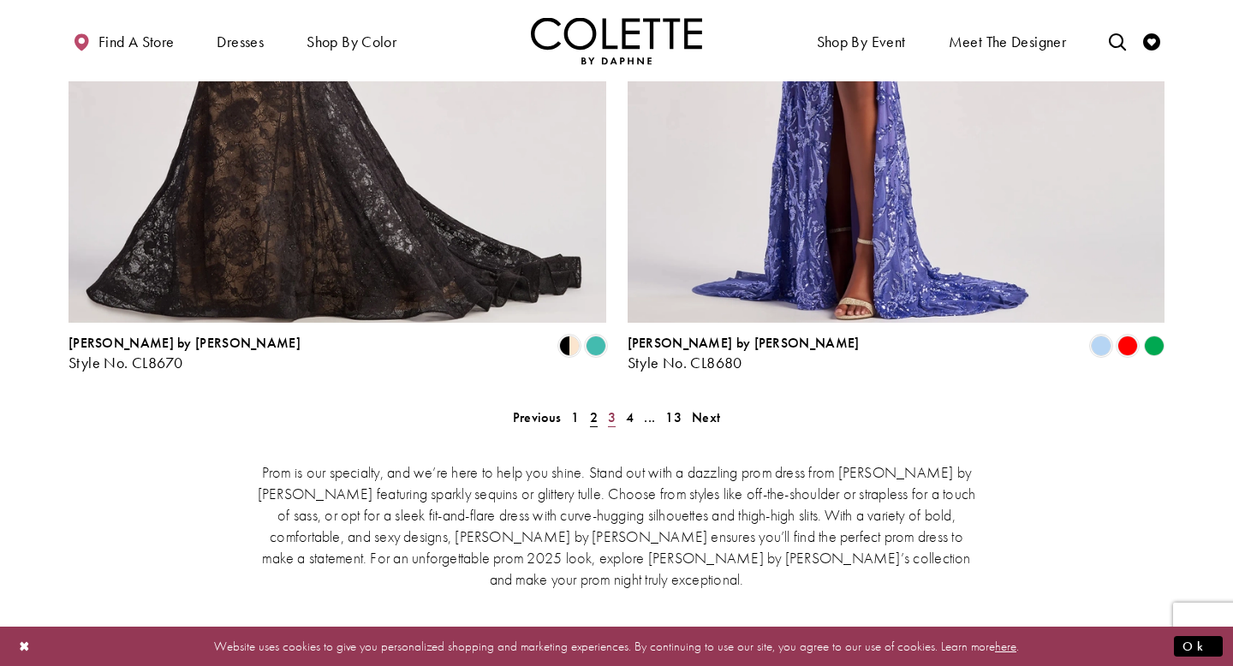
click at [610, 409] on span "3" at bounding box center [612, 418] width 8 height 18
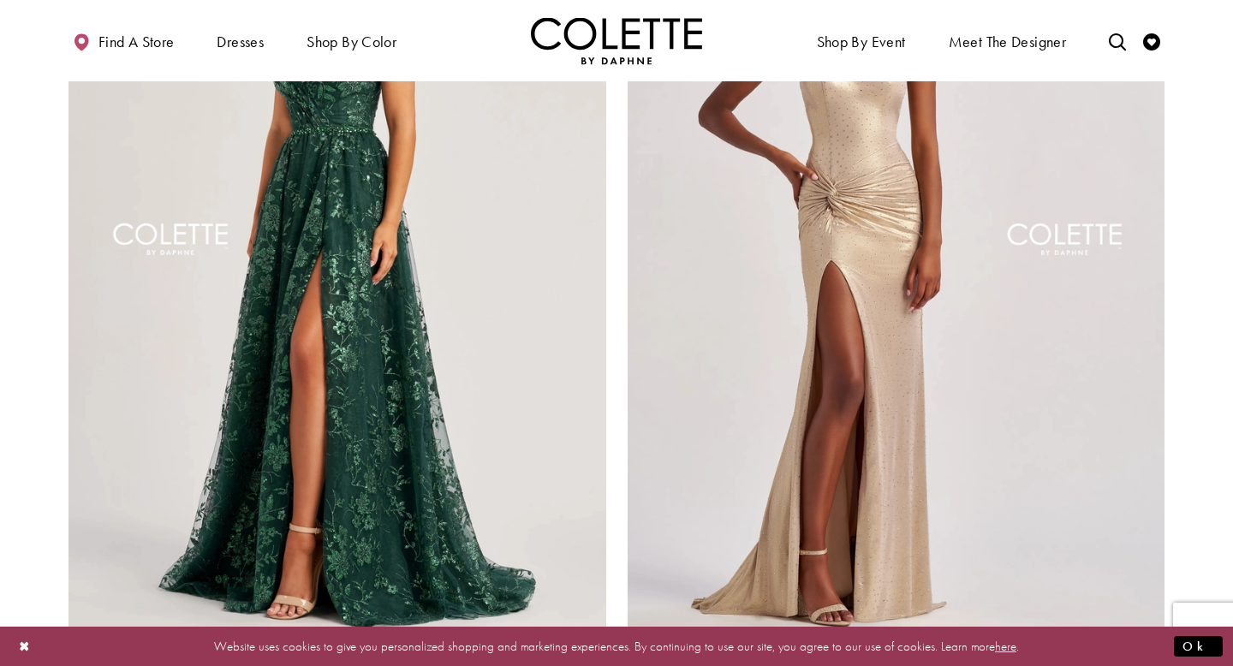
scroll to position [3451, 0]
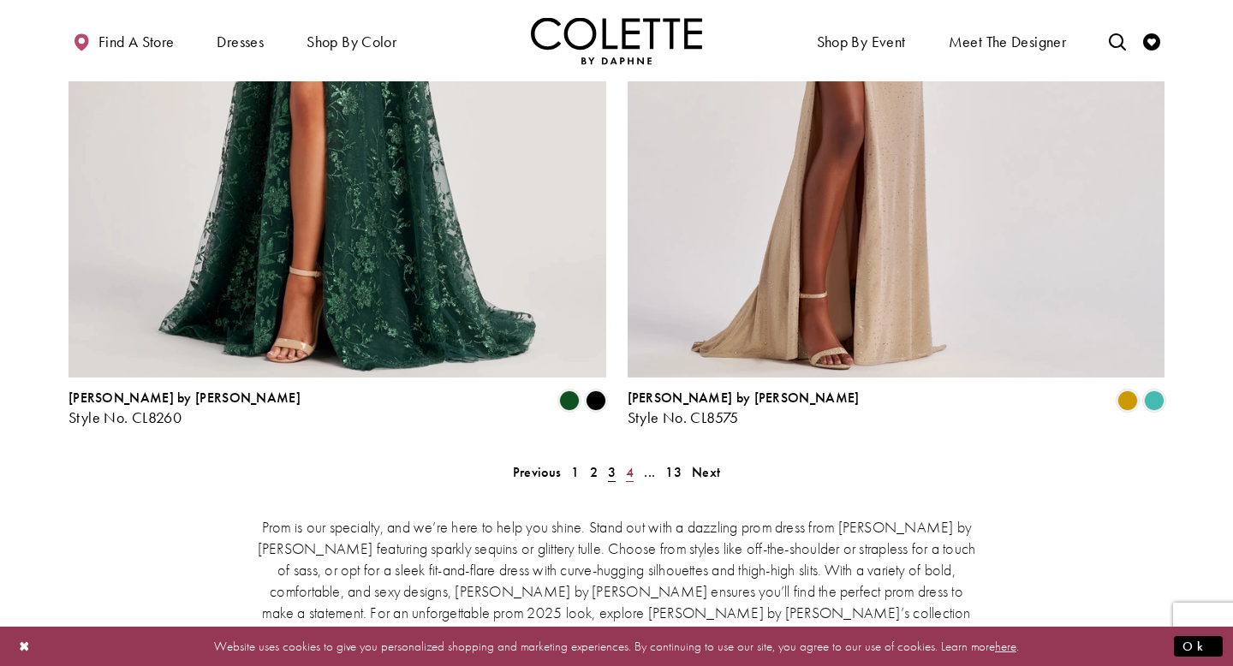
click at [626, 463] on span "4" at bounding box center [630, 472] width 8 height 18
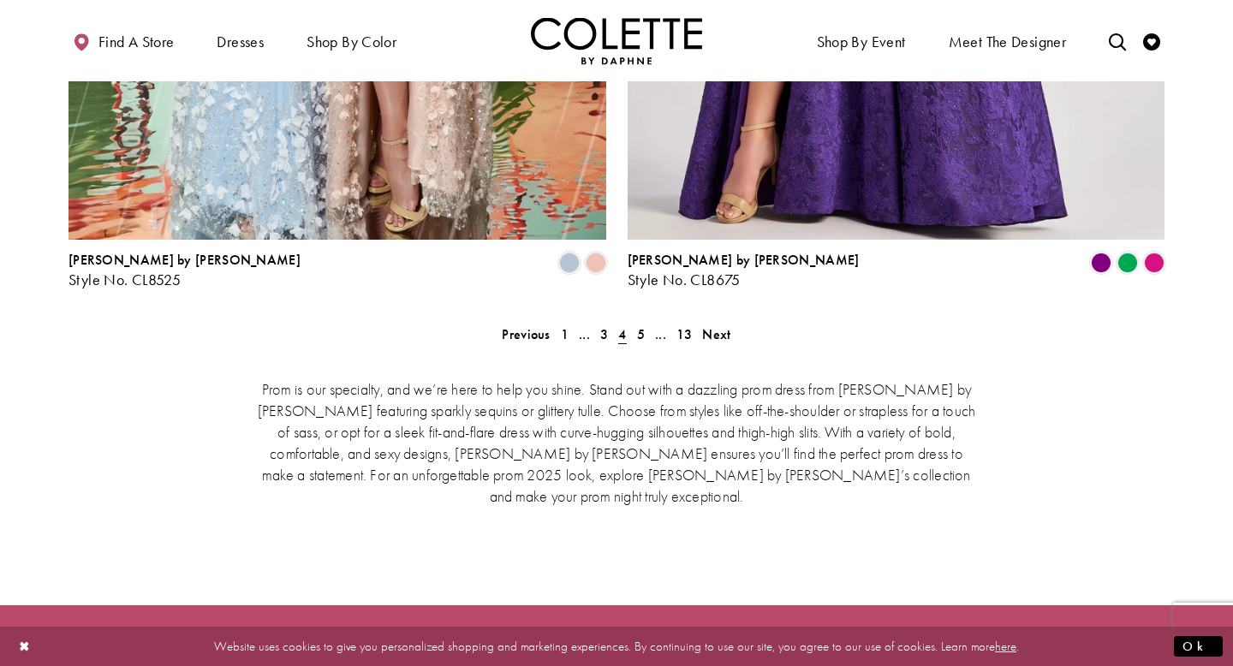
scroll to position [3549, 0]
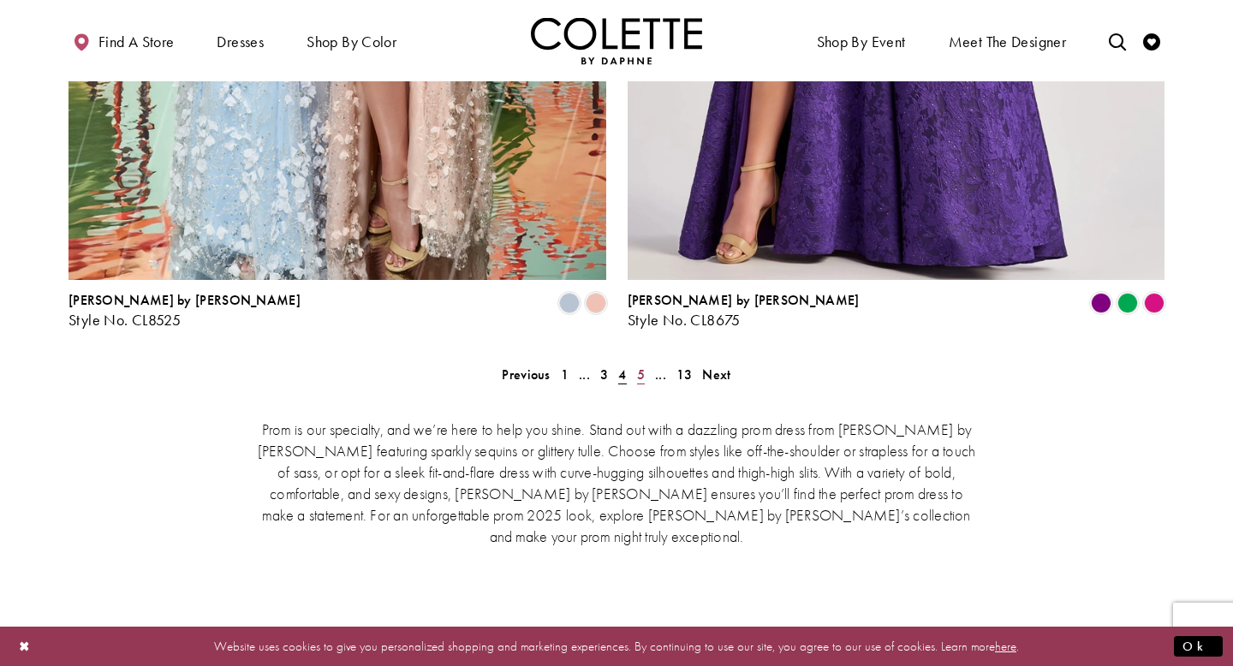
click at [642, 366] on span "5" at bounding box center [641, 375] width 8 height 18
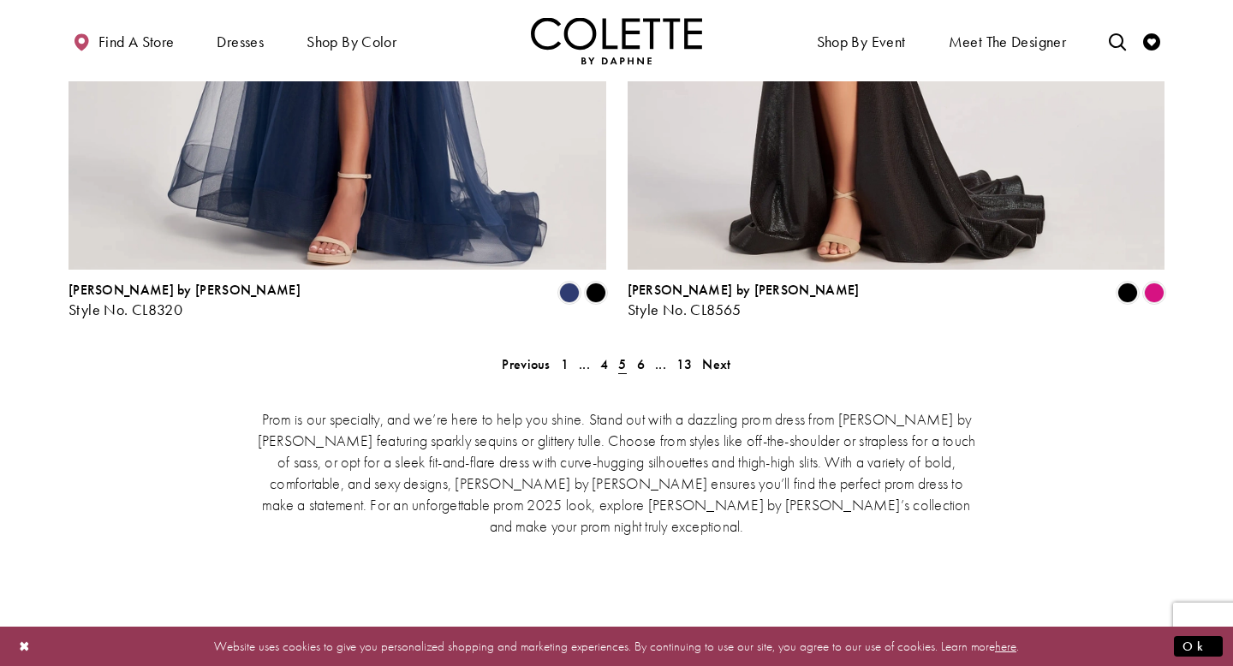
scroll to position [3270, 0]
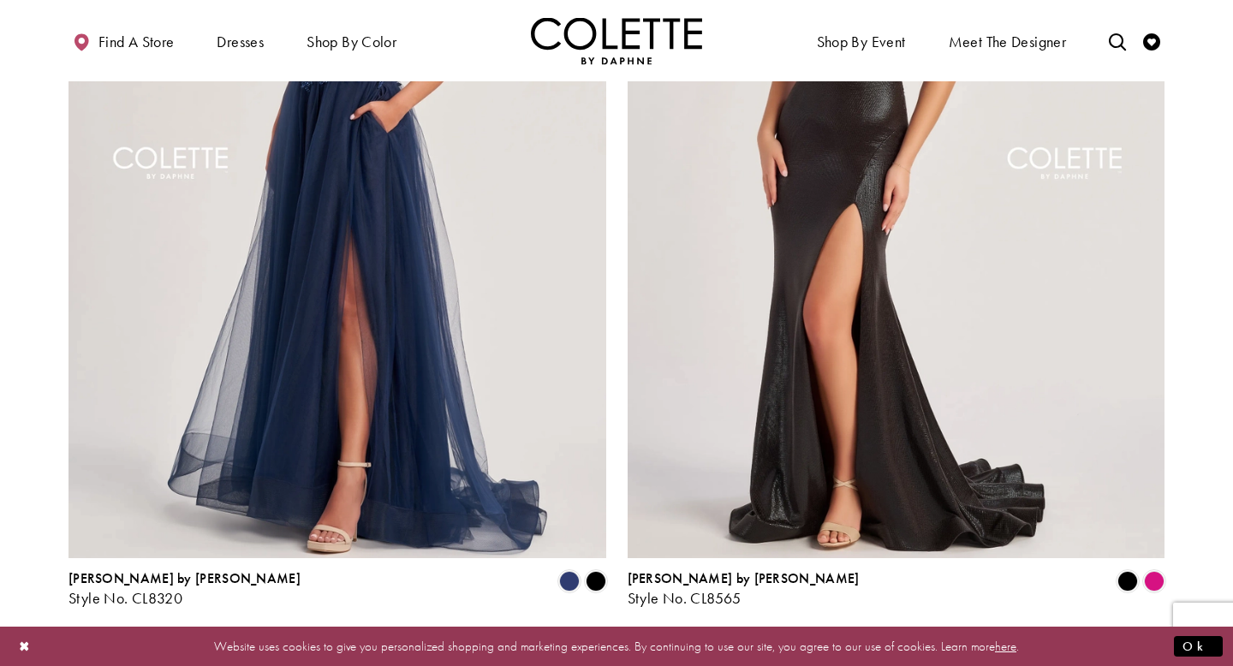
click at [644, 644] on span "6" at bounding box center [641, 653] width 8 height 18
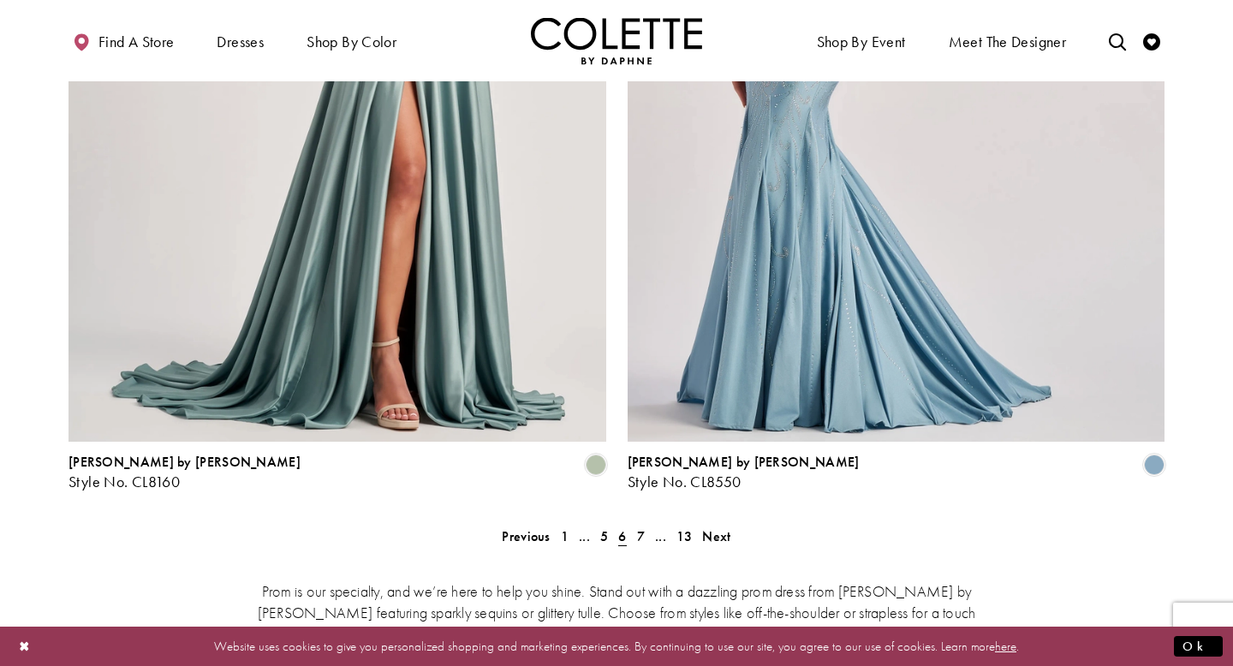
scroll to position [3732, 0]
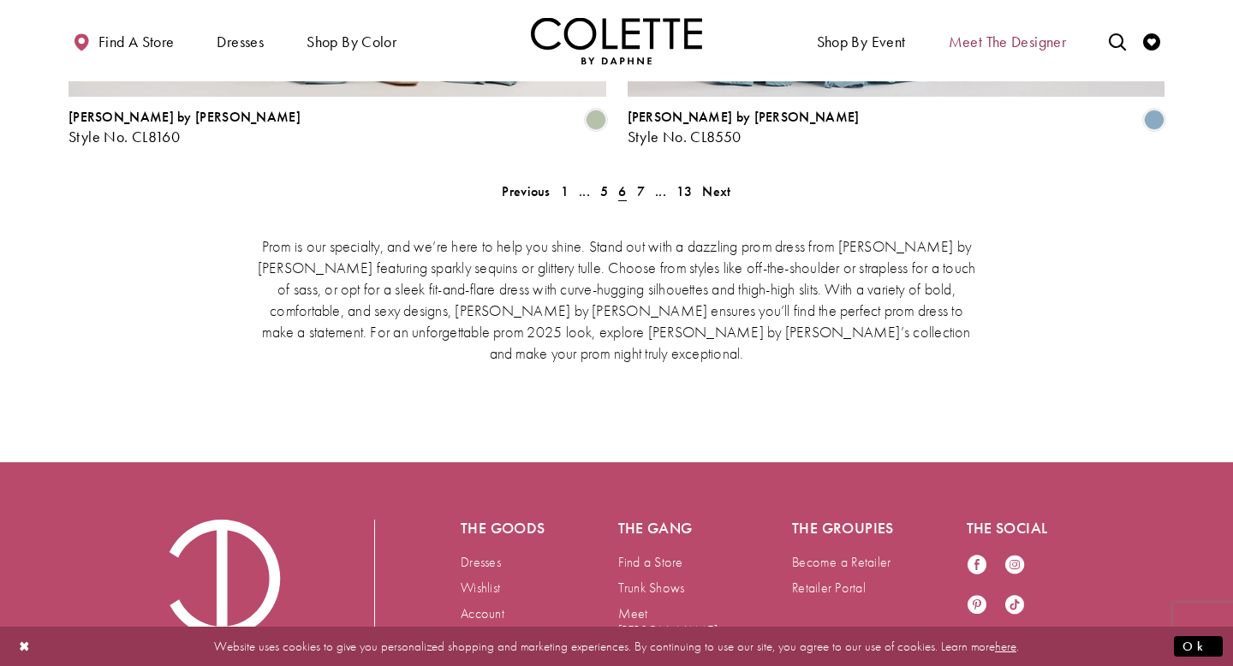
click at [1018, 51] on span "Meet the designer" at bounding box center [1008, 41] width 118 height 17
